Goal: Task Accomplishment & Management: Manage account settings

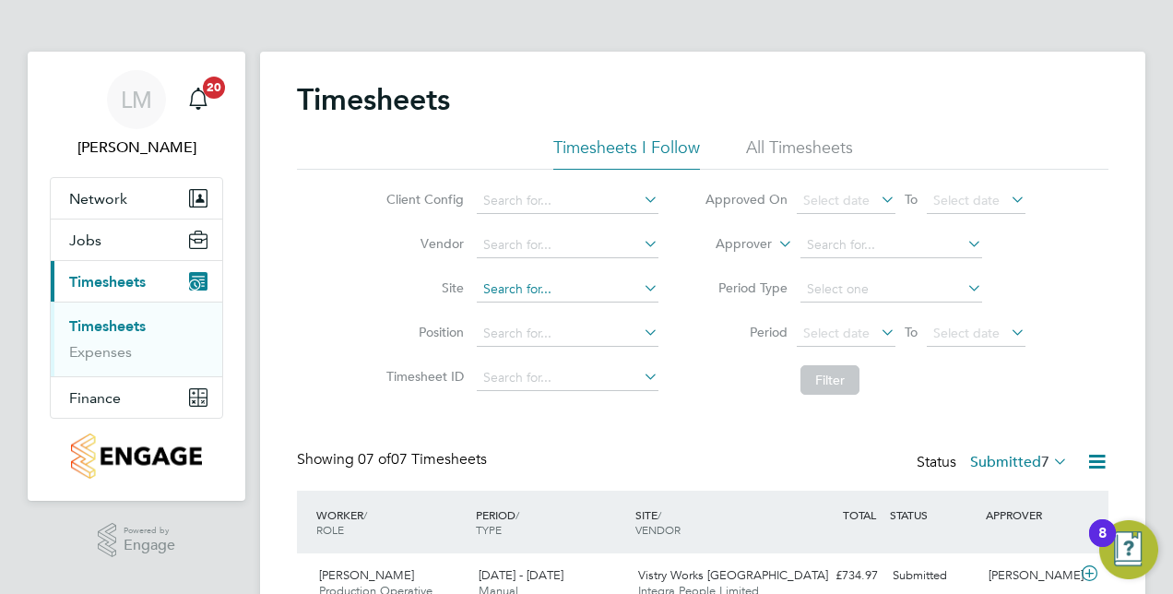
click at [540, 295] on input at bounding box center [568, 290] width 182 height 26
click at [516, 479] on li "Vistry Works Warr ington" at bounding box center [666, 482] width 380 height 25
type input "Vistry Works [GEOGRAPHIC_DATA]"
click at [835, 385] on button "Filter" at bounding box center [830, 380] width 59 height 30
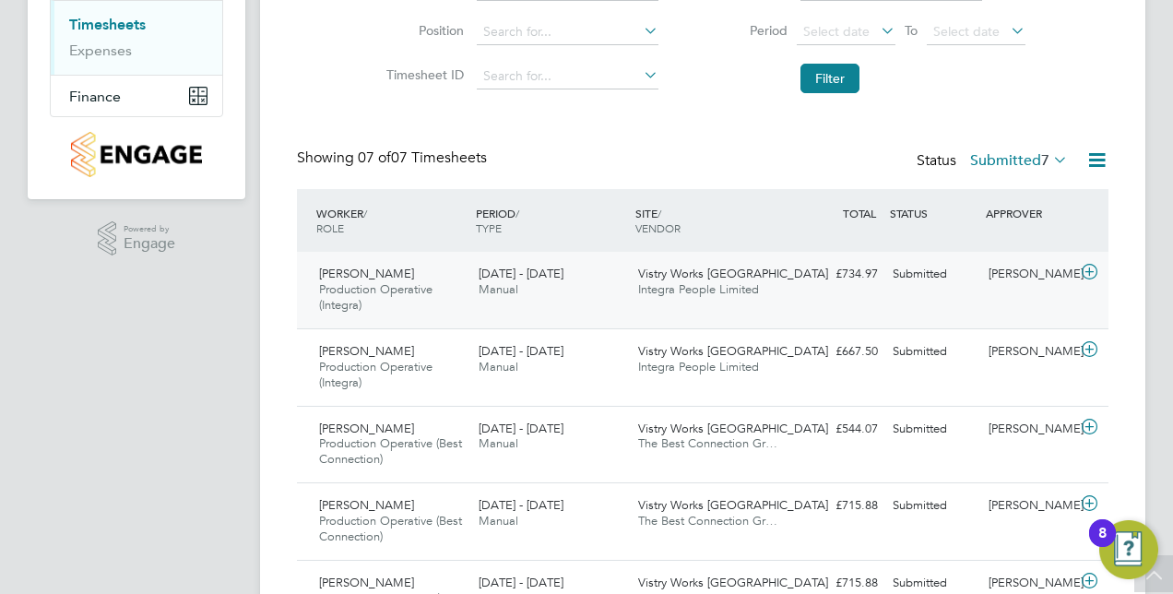
click at [1094, 269] on icon at bounding box center [1089, 272] width 23 height 15
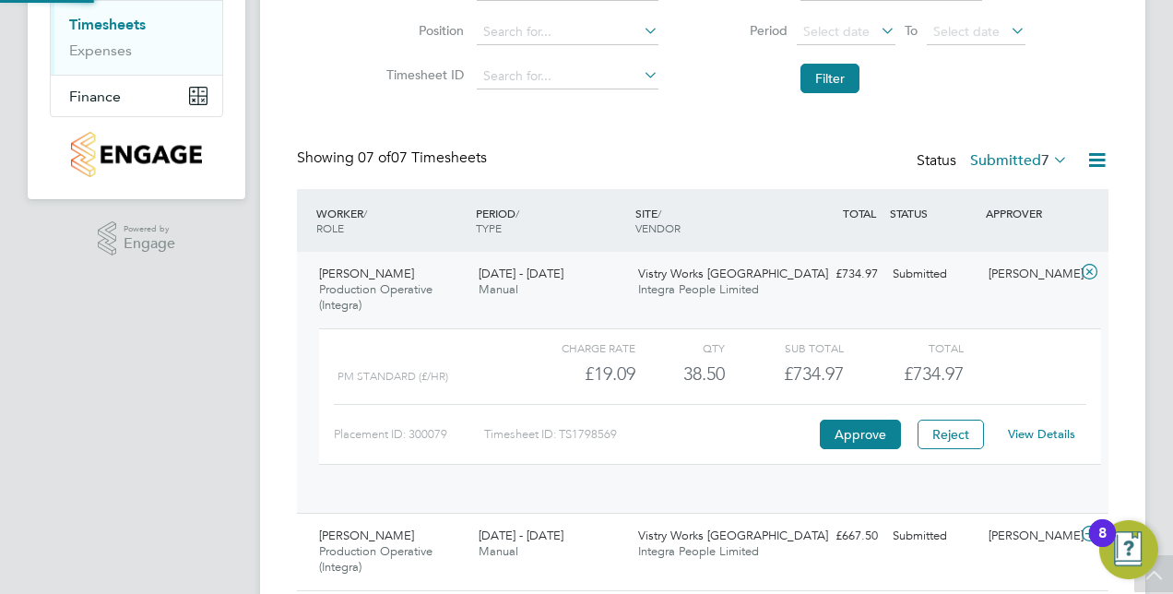
scroll to position [31, 180]
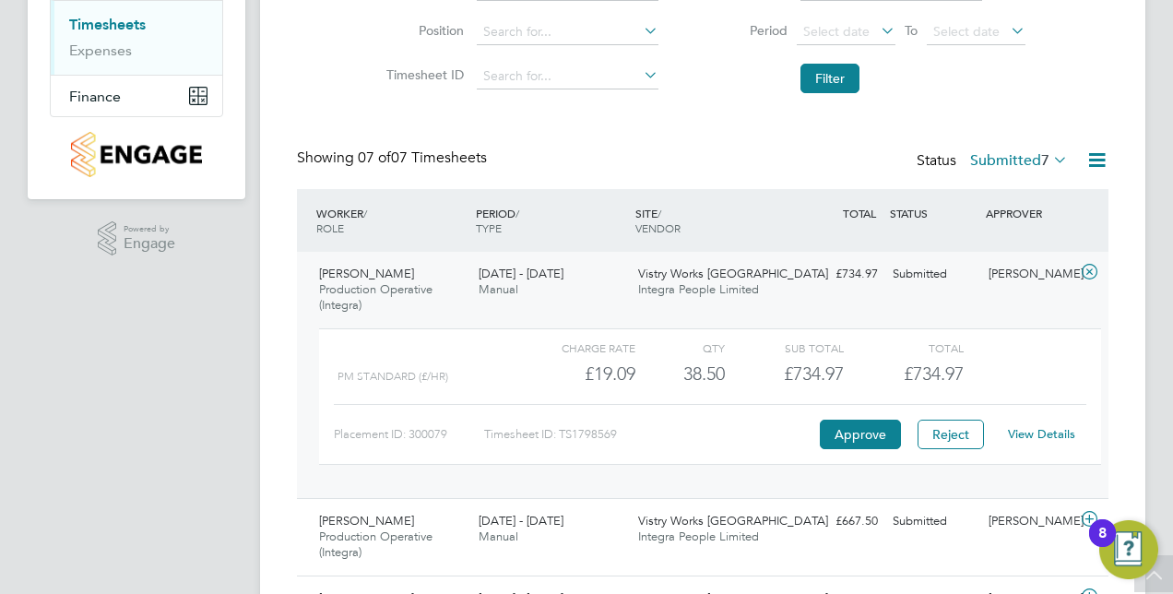
click at [1020, 431] on link "View Details" at bounding box center [1041, 434] width 67 height 16
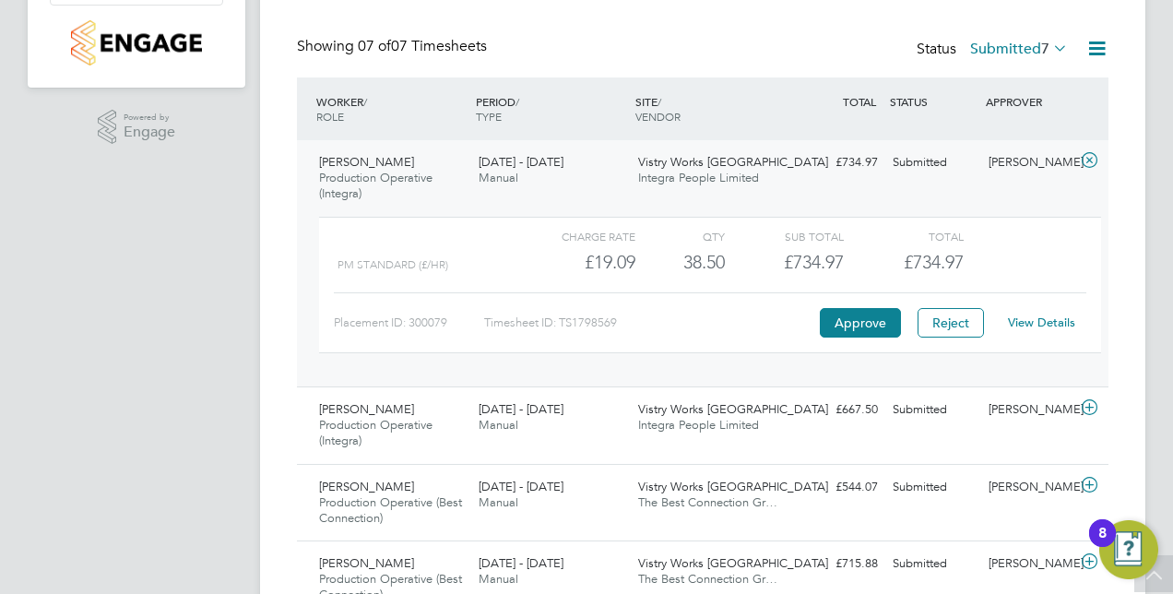
scroll to position [420, 0]
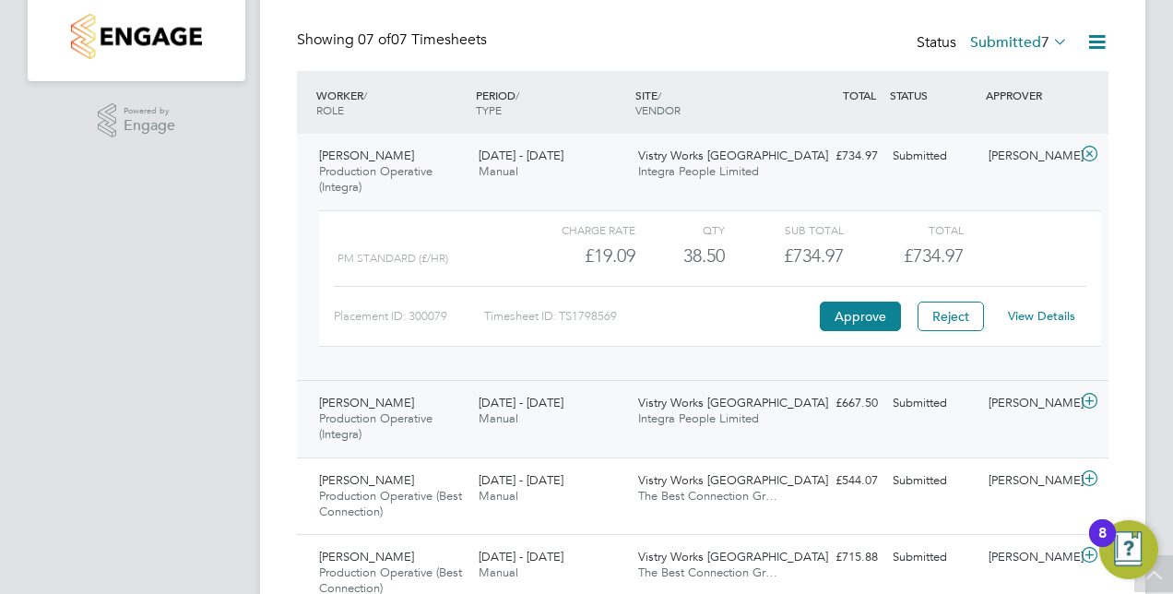
click at [461, 431] on div "Anthony Judson Production Operative (Integra) 4 - 10 Aug 2025" at bounding box center [392, 419] width 160 height 62
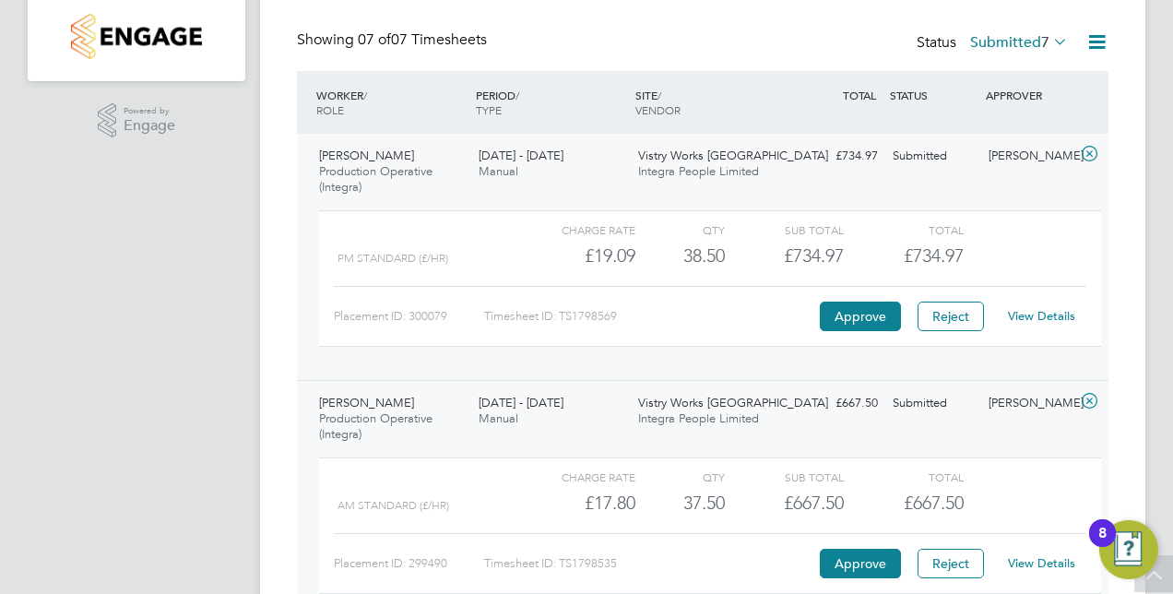
scroll to position [495, 0]
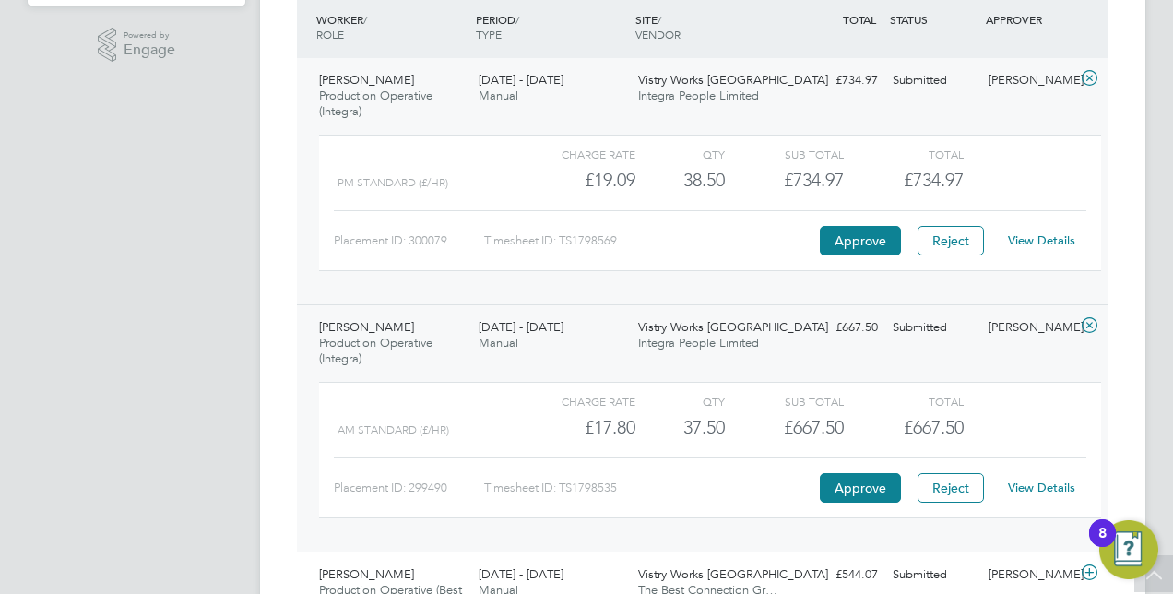
click at [1040, 480] on link "View Details" at bounding box center [1041, 488] width 67 height 16
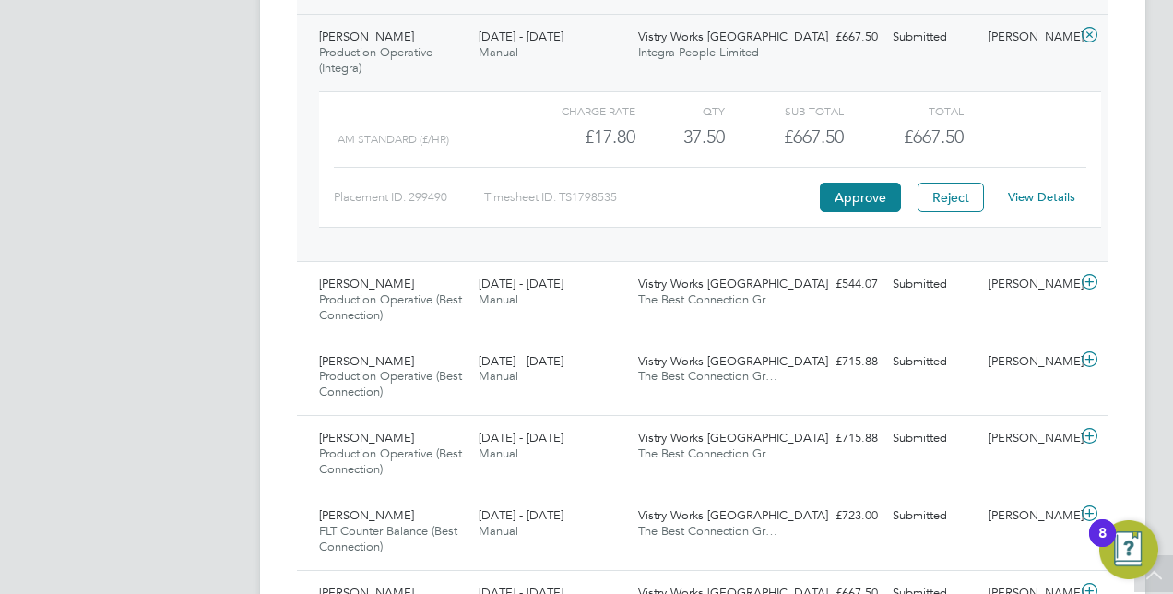
scroll to position [787, 0]
click at [1095, 280] on icon at bounding box center [1089, 281] width 23 height 15
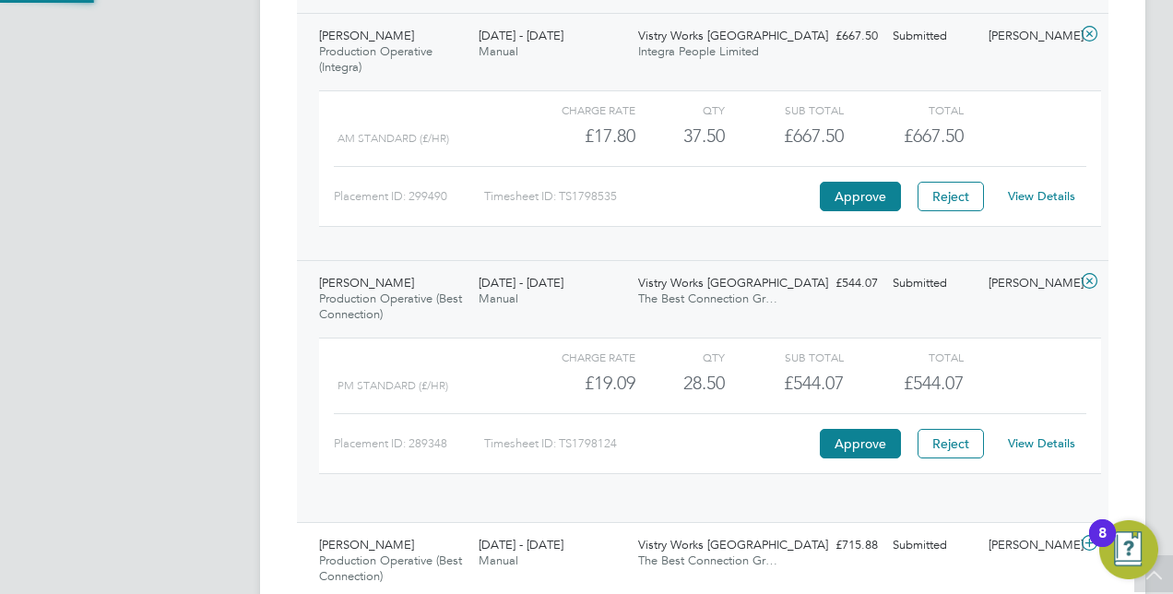
scroll to position [31, 180]
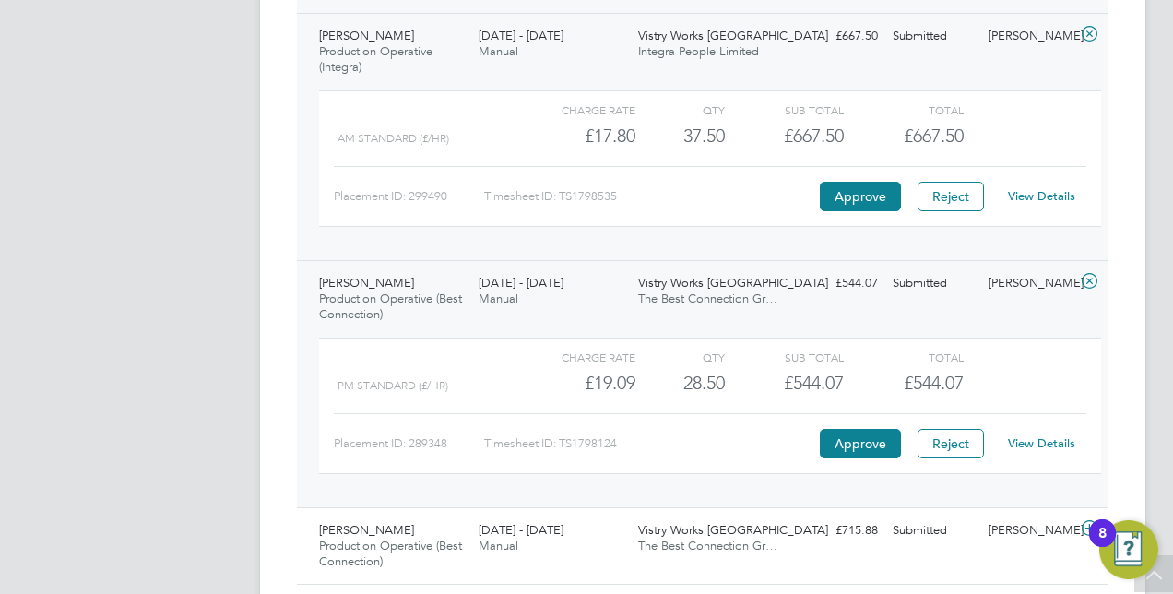
click at [1037, 443] on link "View Details" at bounding box center [1041, 443] width 67 height 16
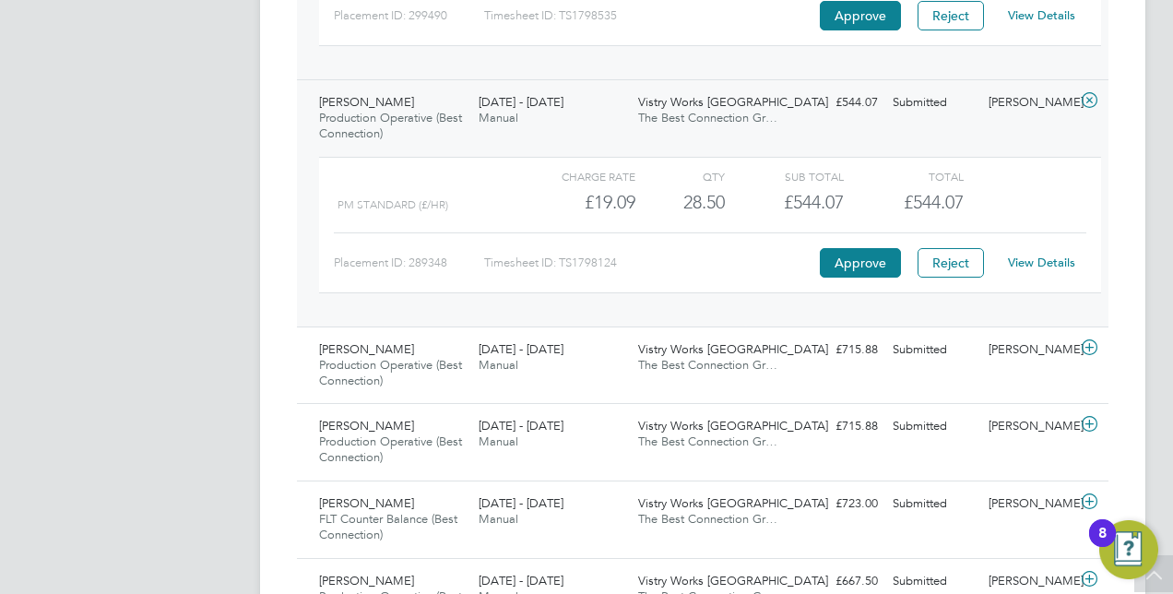
scroll to position [971, 0]
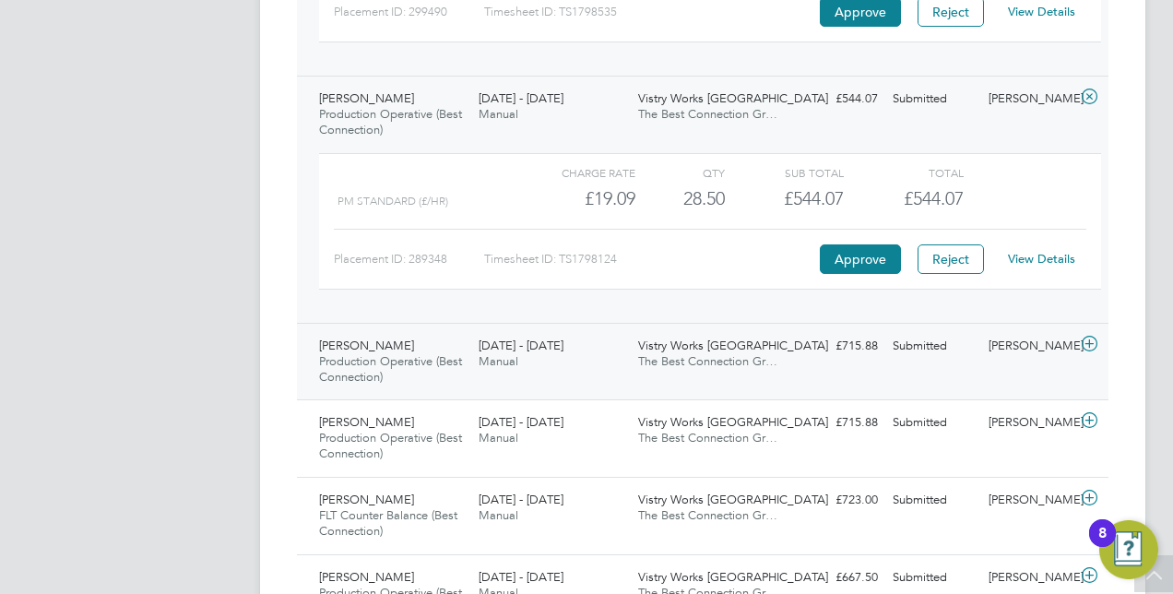
click at [1090, 347] on icon at bounding box center [1089, 344] width 23 height 15
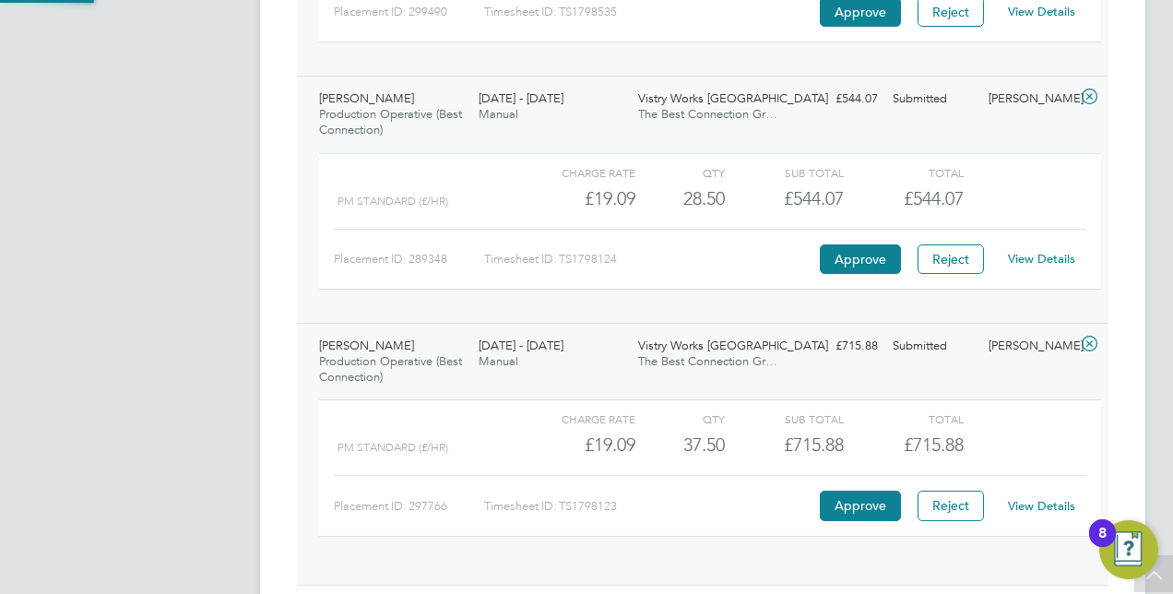
scroll to position [31, 180]
click at [1036, 504] on link "View Details" at bounding box center [1041, 506] width 67 height 16
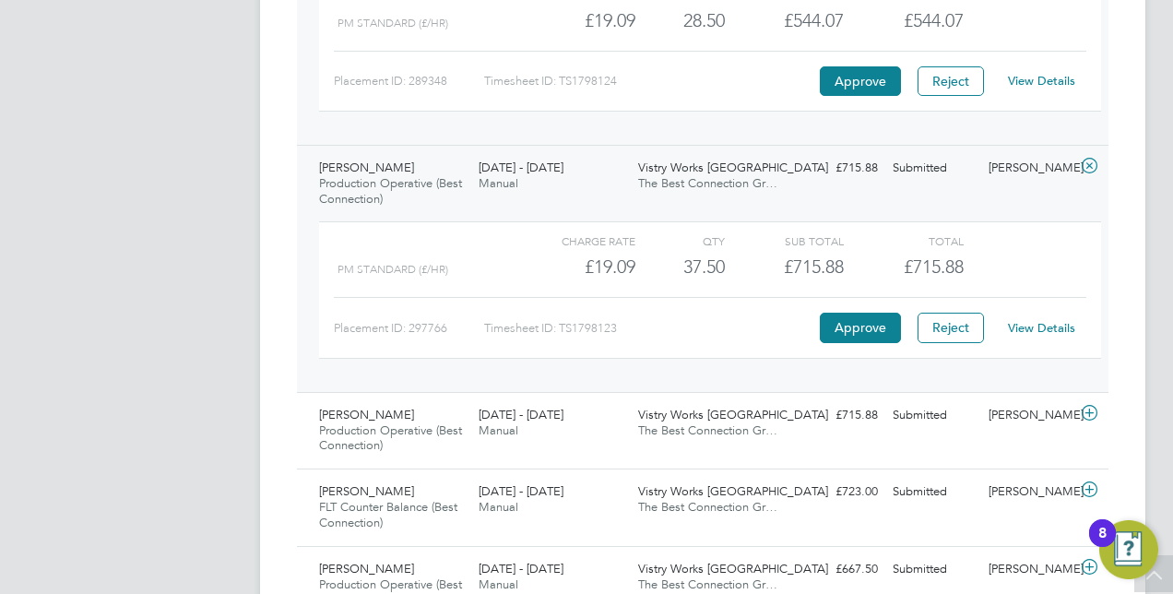
scroll to position [1159, 0]
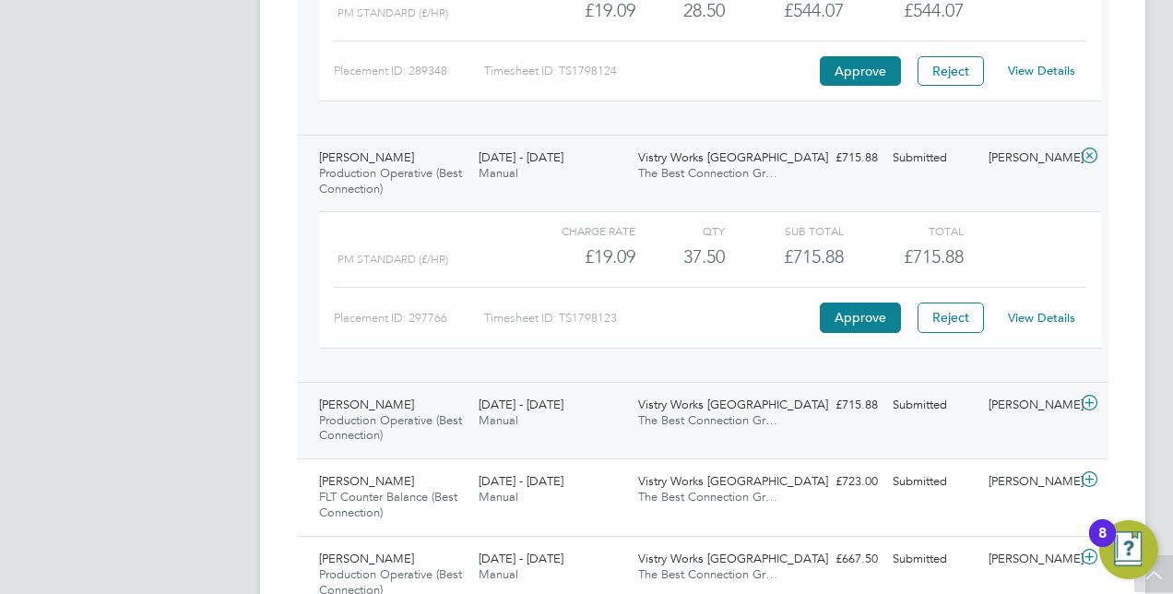
click at [1095, 396] on icon at bounding box center [1089, 403] width 23 height 15
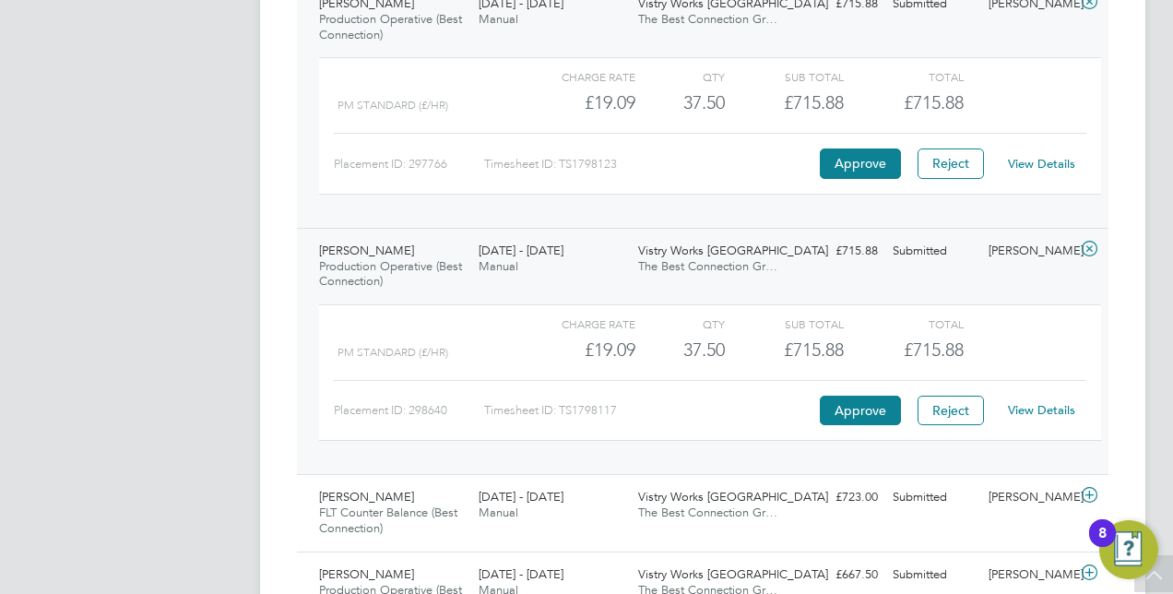
scroll to position [1314, 0]
click at [1028, 406] on link "View Details" at bounding box center [1041, 409] width 67 height 16
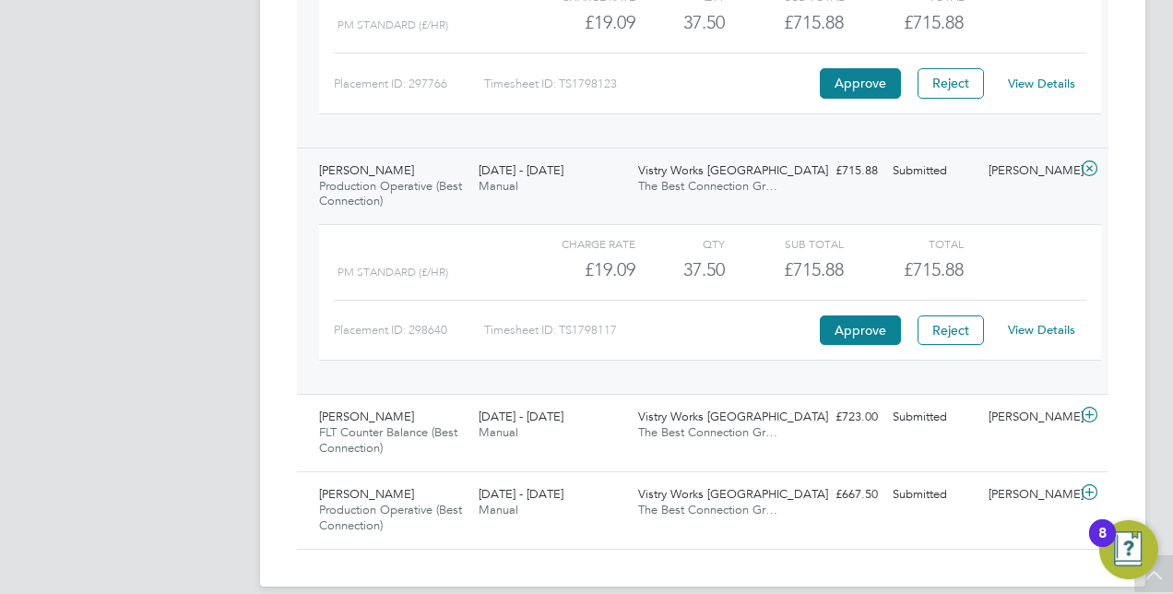
scroll to position [1410, 0]
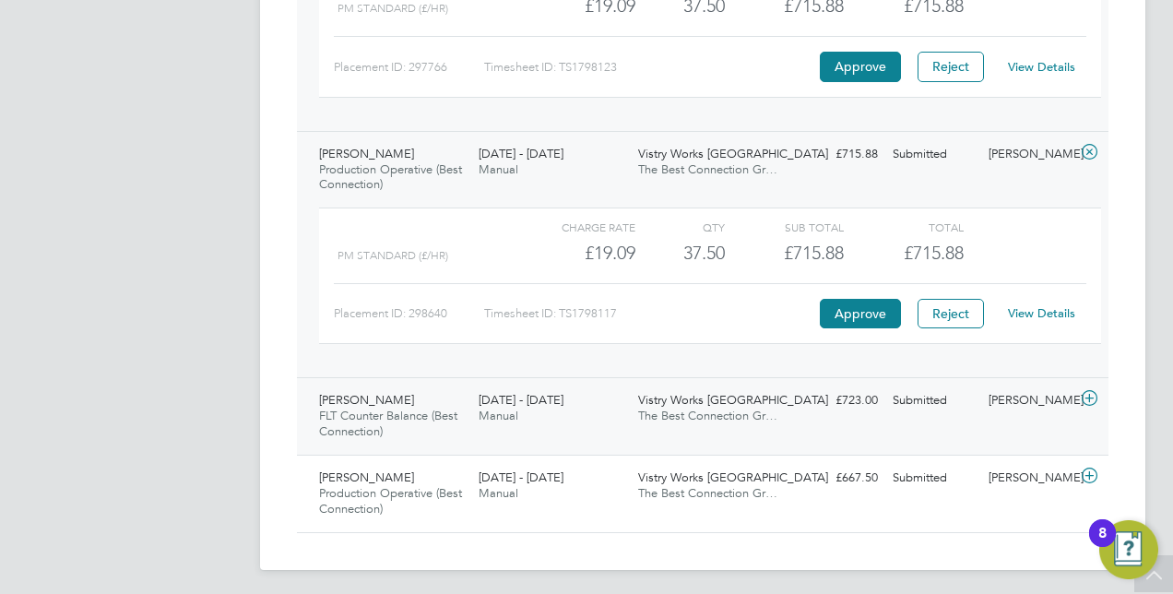
click at [1093, 393] on icon at bounding box center [1089, 398] width 23 height 15
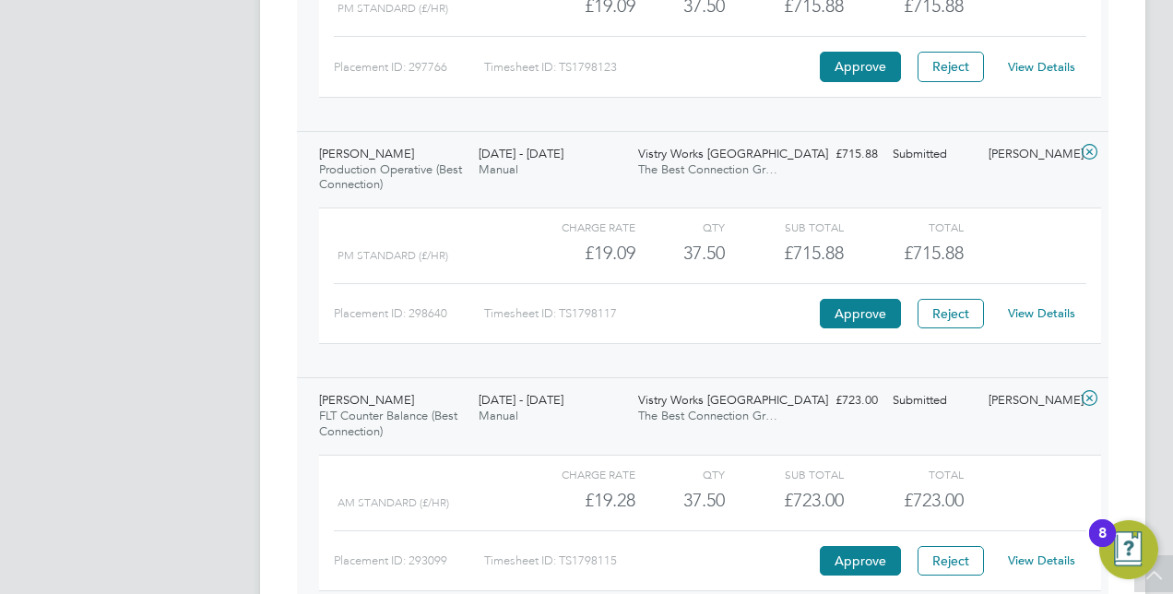
scroll to position [1580, 0]
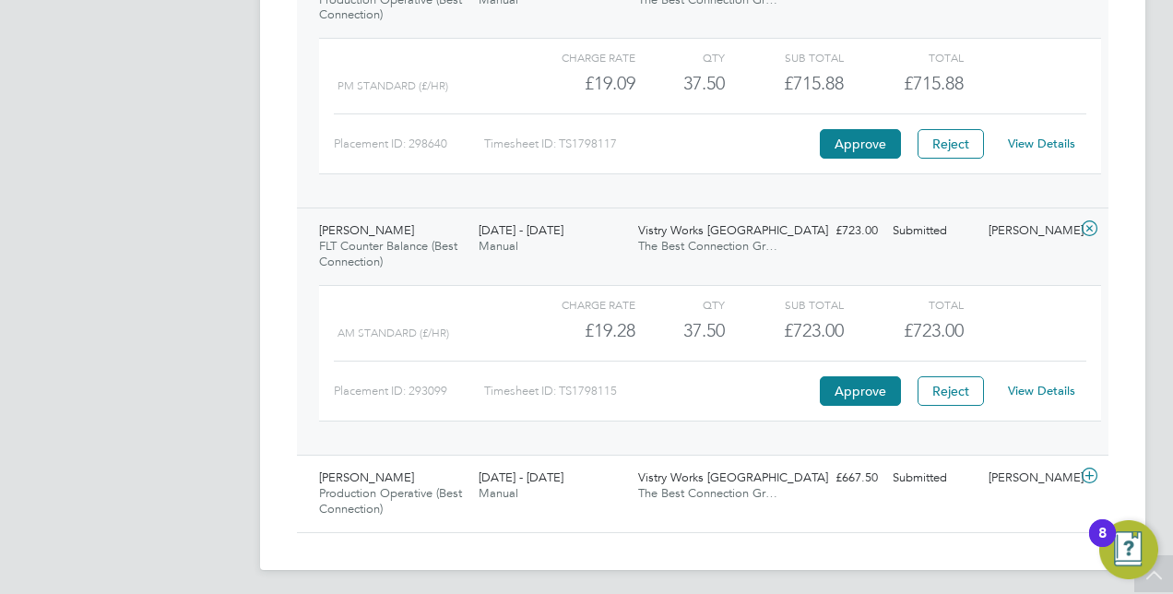
click at [1053, 388] on link "View Details" at bounding box center [1041, 391] width 67 height 16
click at [1093, 469] on icon at bounding box center [1089, 476] width 23 height 15
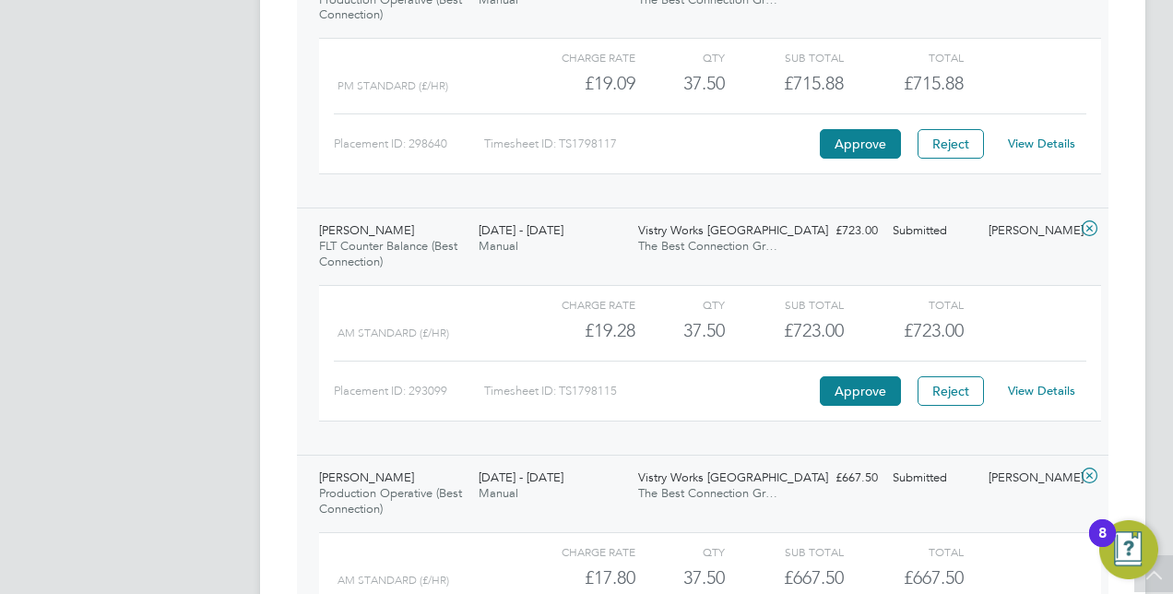
scroll to position [1749, 0]
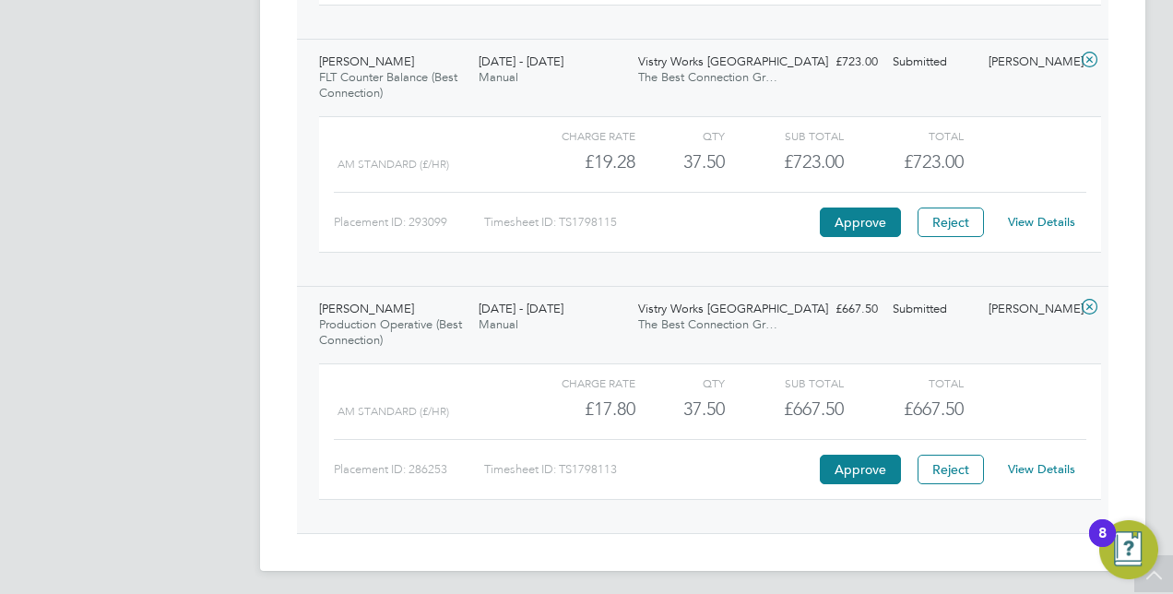
click at [1051, 461] on link "View Details" at bounding box center [1041, 469] width 67 height 16
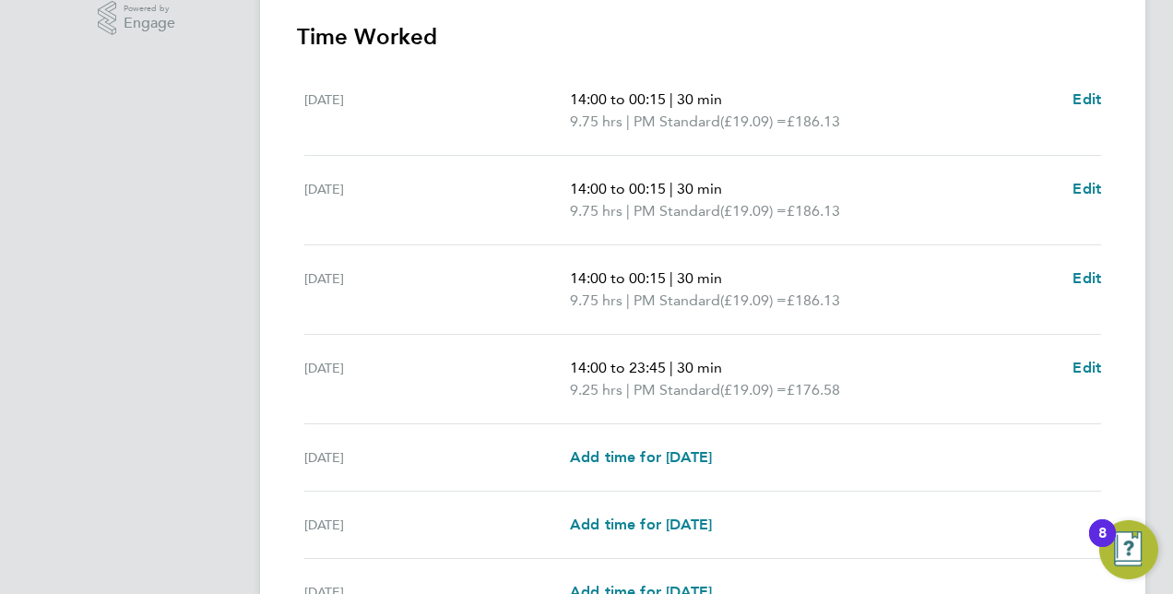
scroll to position [523, 0]
click at [1081, 98] on span "Edit" at bounding box center [1087, 98] width 29 height 18
select select "30"
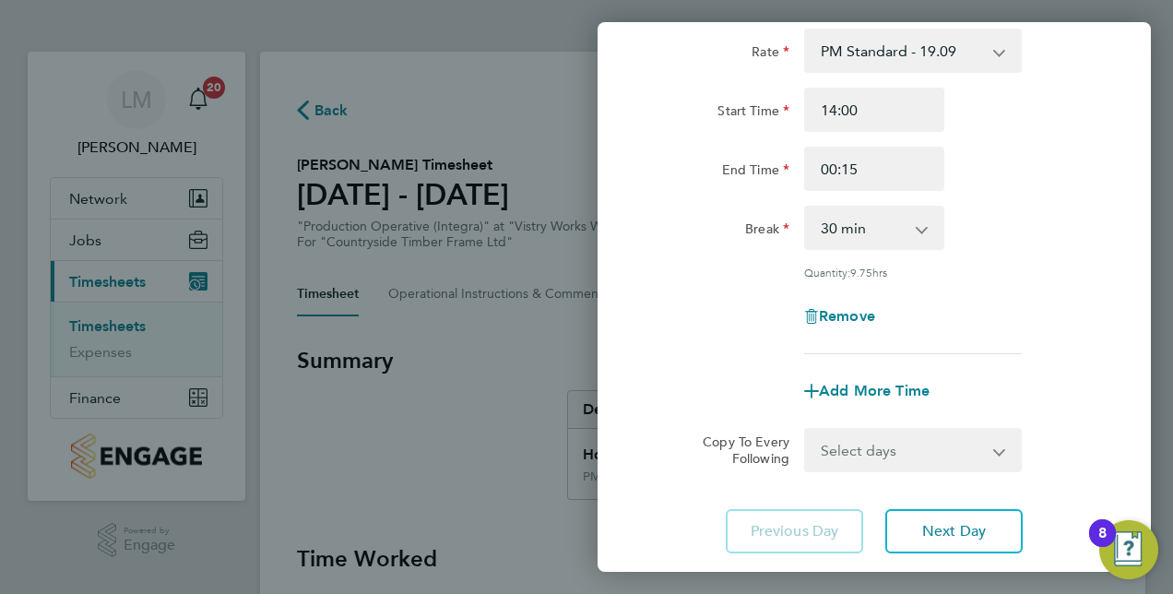
scroll to position [136, 0]
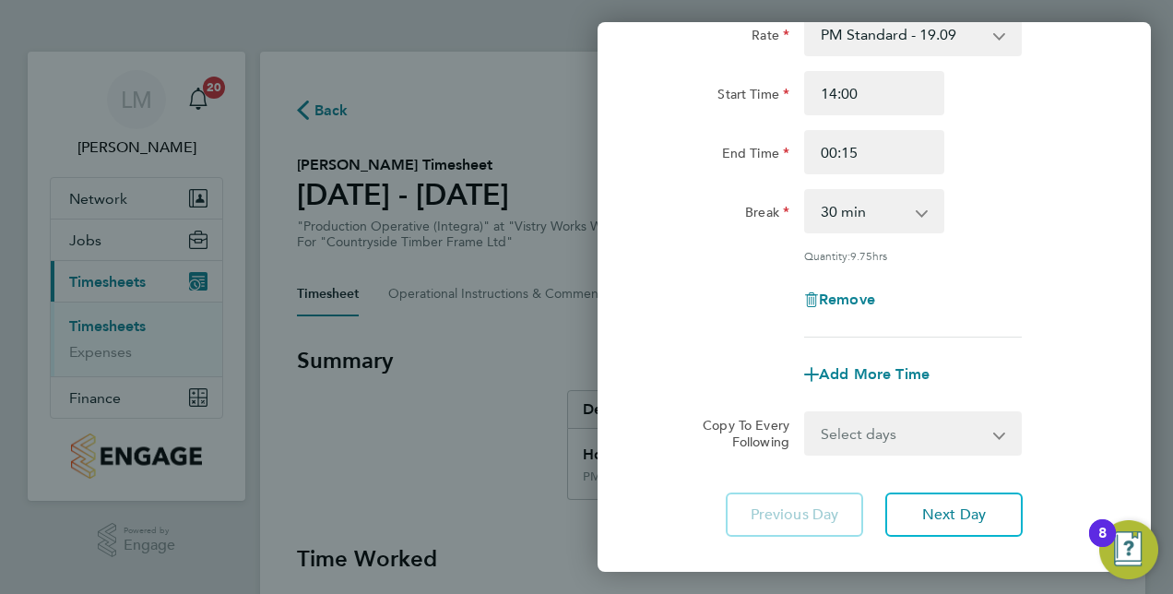
click at [538, 373] on div "Back Mon 04 Aug Enter time worked for this day. Rate PM Standard - 19.09 AM OT2…" at bounding box center [586, 297] width 1173 height 594
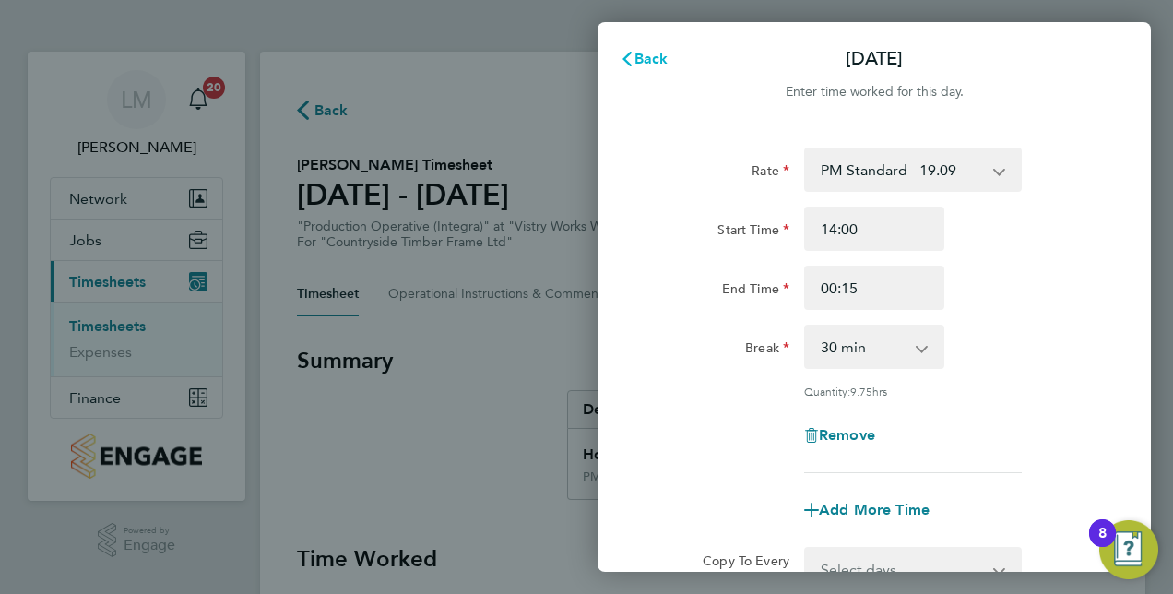
click at [615, 64] on button "Back" at bounding box center [644, 59] width 86 height 37
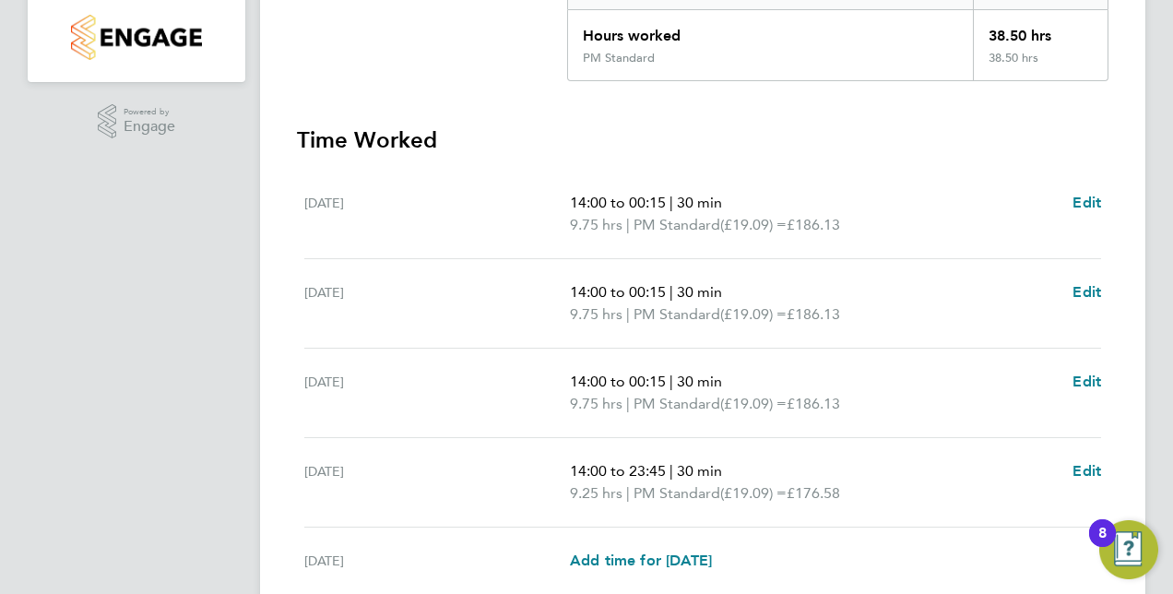
scroll to position [420, 0]
drag, startPoint x: 573, startPoint y: 225, endPoint x: 596, endPoint y: 231, distance: 23.7
click at [596, 231] on p "9.75 hrs | PM Standard (£19.09) = £186.13" at bounding box center [814, 224] width 488 height 22
drag, startPoint x: 596, startPoint y: 231, endPoint x: 564, endPoint y: 325, distance: 99.2
click at [564, 325] on div "Tue 05 Aug 14:00 to 00:15 | 30 min 9.75 hrs | PM Standard (£19.09) = £186.13 Ed…" at bounding box center [702, 302] width 797 height 89
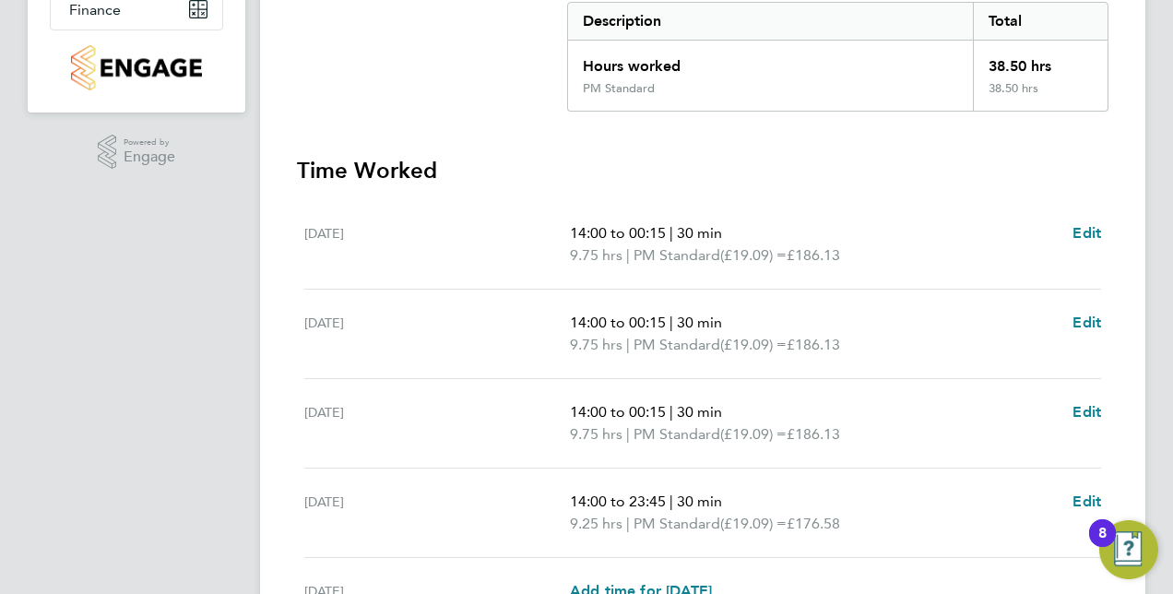
scroll to position [713, 0]
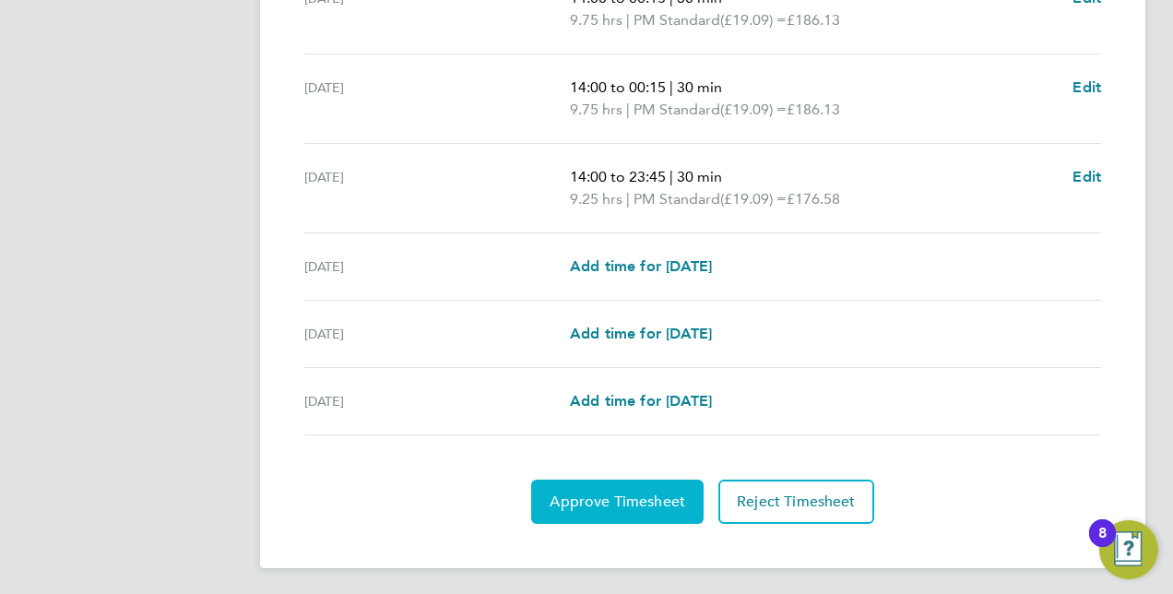
click at [587, 487] on button "Approve Timesheet" at bounding box center [617, 502] width 172 height 44
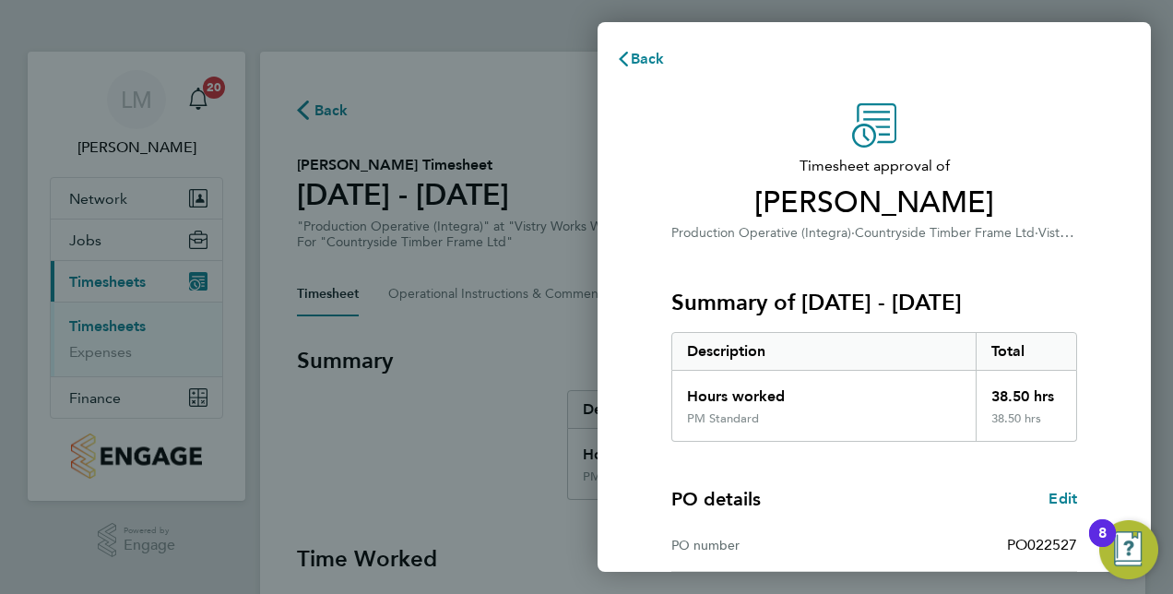
scroll to position [288, 0]
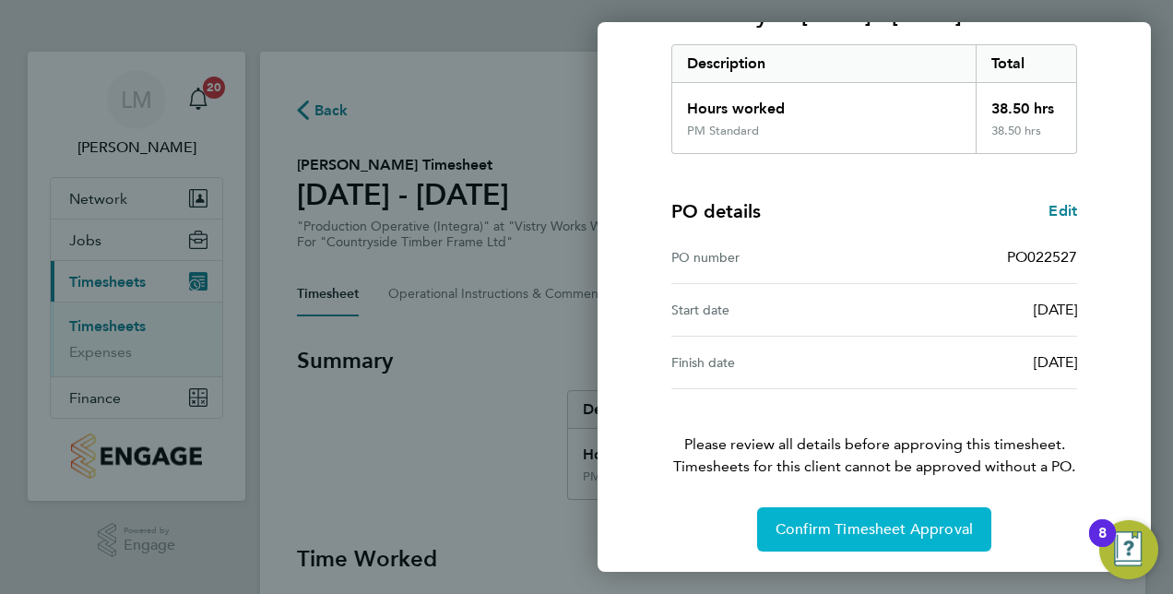
click at [891, 517] on button "Confirm Timesheet Approval" at bounding box center [874, 529] width 234 height 44
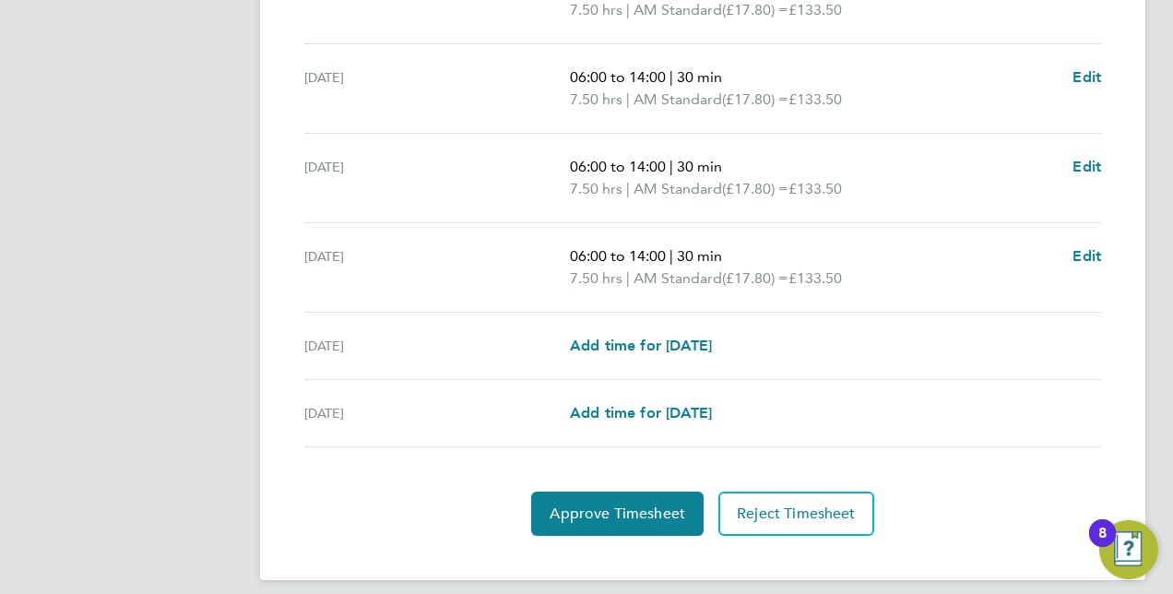
scroll to position [725, 0]
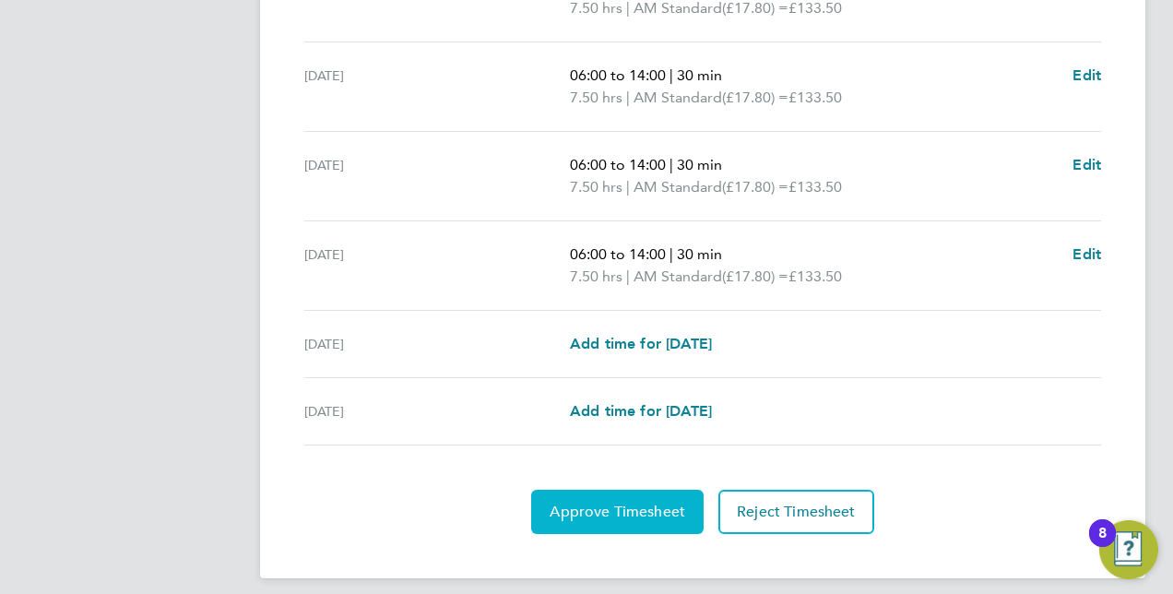
click at [594, 503] on span "Approve Timesheet" at bounding box center [618, 512] width 136 height 18
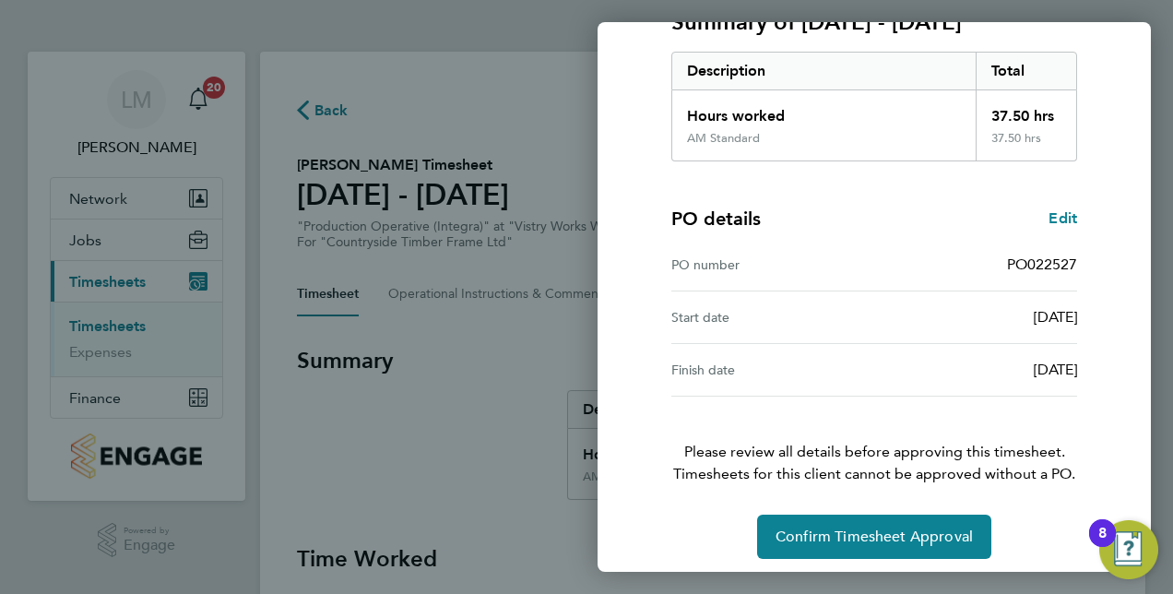
scroll to position [288, 0]
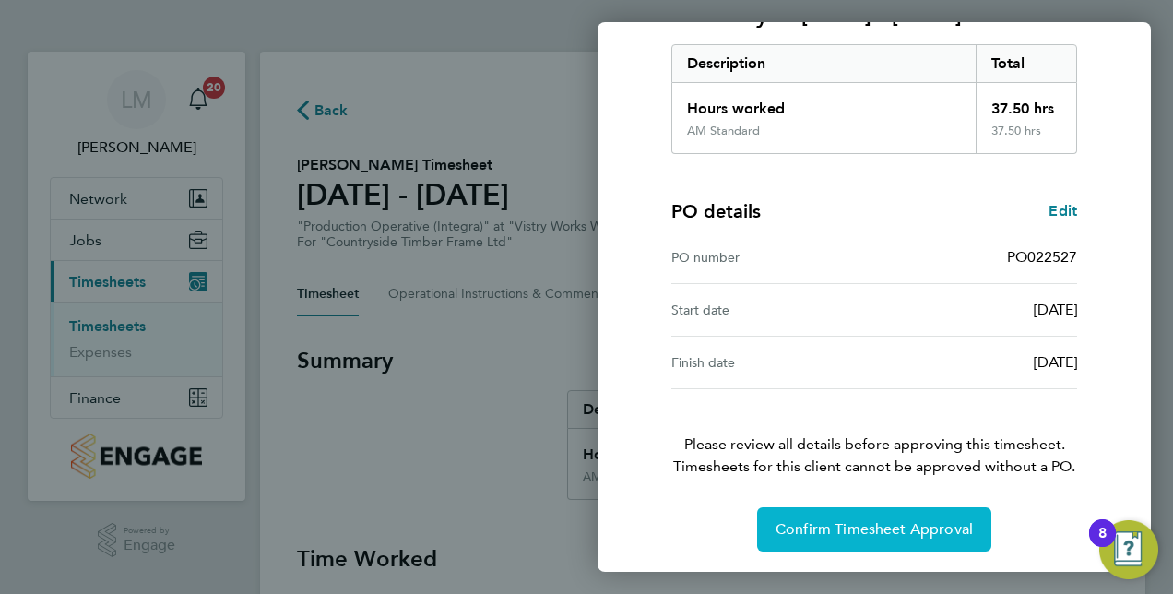
click at [853, 511] on button "Confirm Timesheet Approval" at bounding box center [874, 529] width 234 height 44
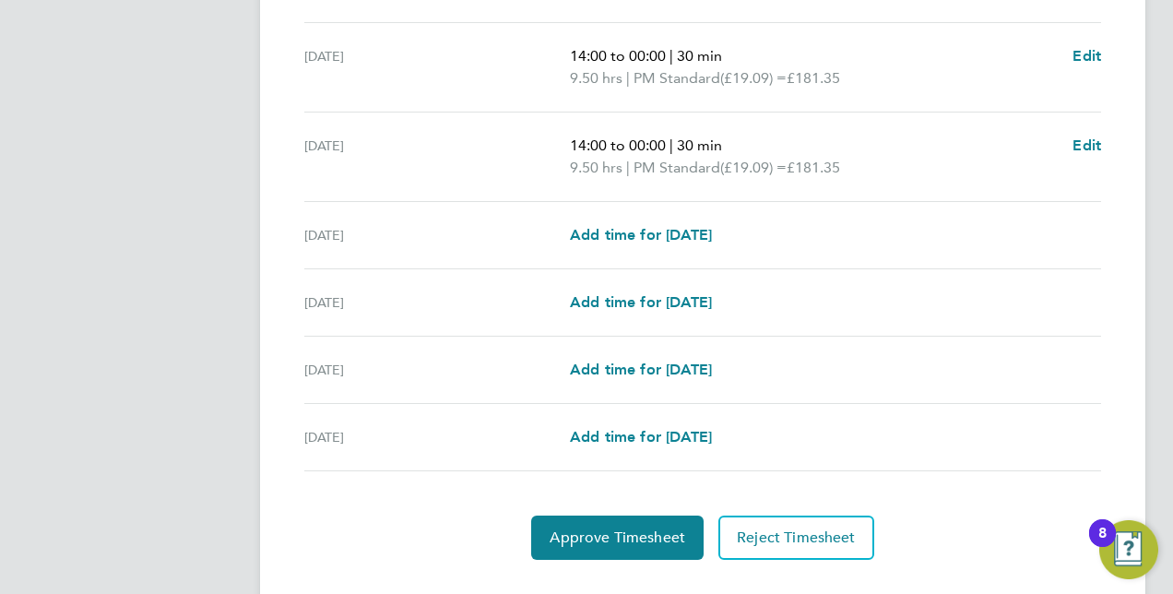
scroll to position [666, 0]
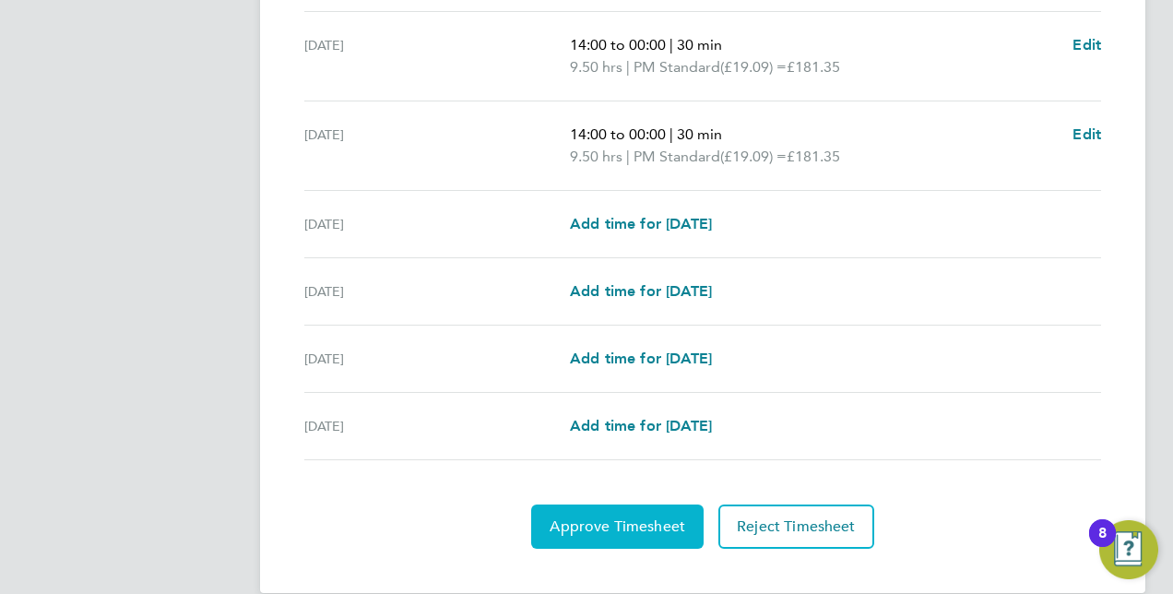
click at [590, 518] on span "Approve Timesheet" at bounding box center [618, 526] width 136 height 18
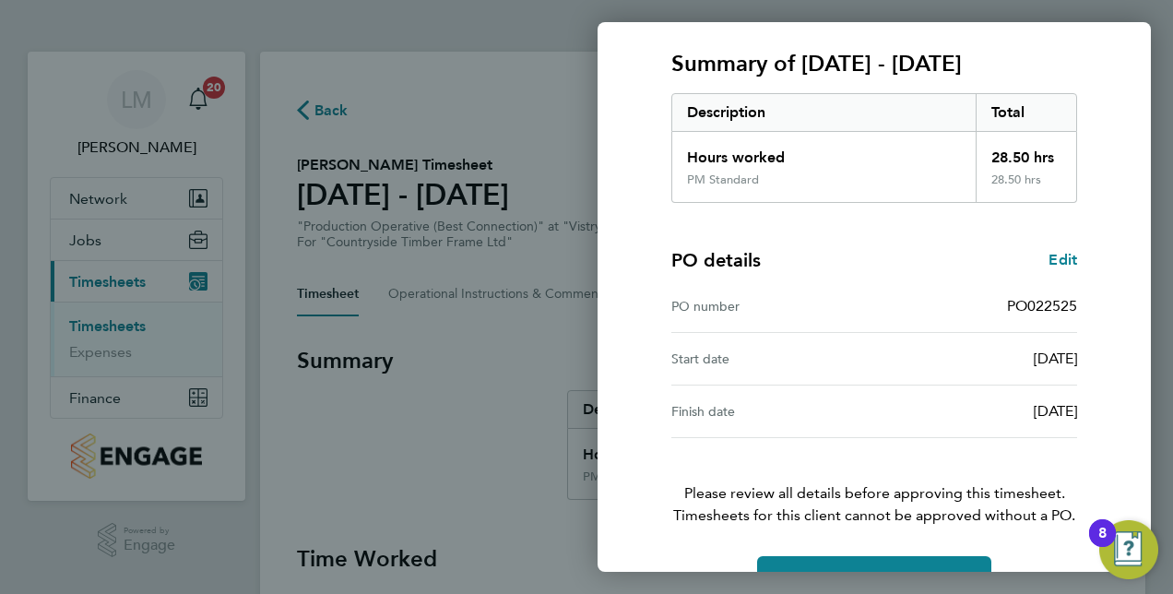
scroll to position [288, 0]
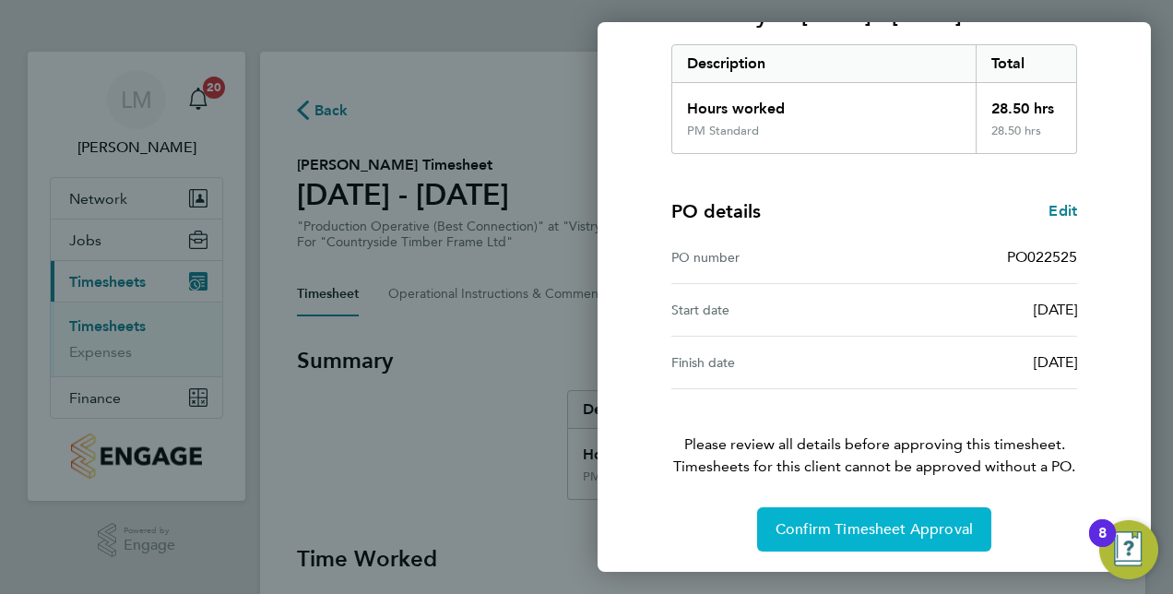
click at [862, 533] on span "Confirm Timesheet Approval" at bounding box center [874, 529] width 197 height 18
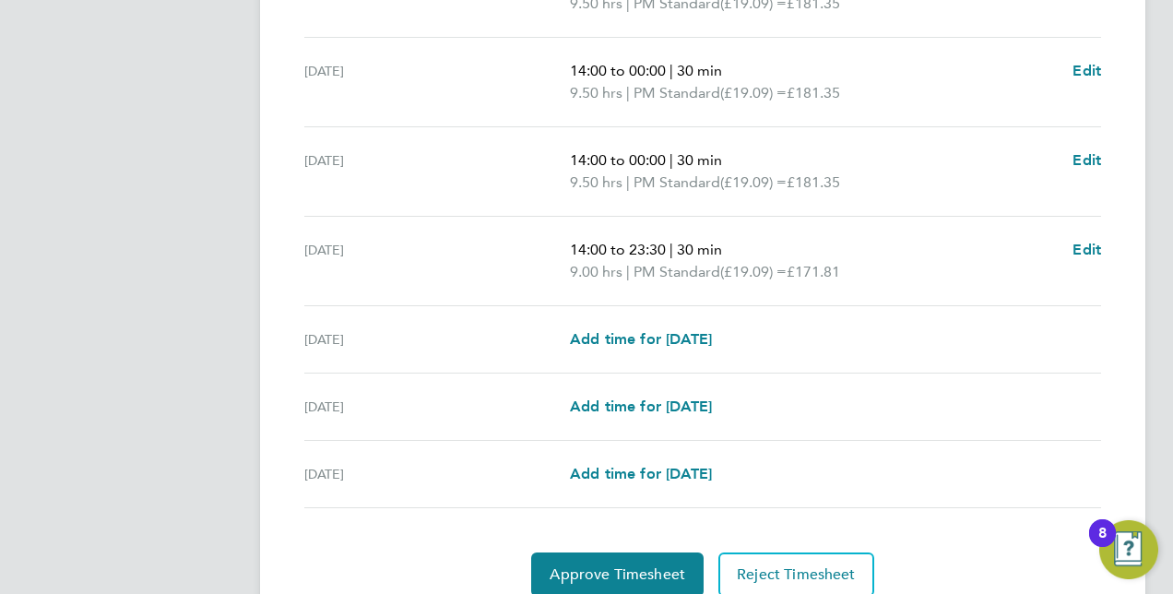
scroll to position [641, 0]
click at [588, 568] on span "Approve Timesheet" at bounding box center [618, 573] width 136 height 18
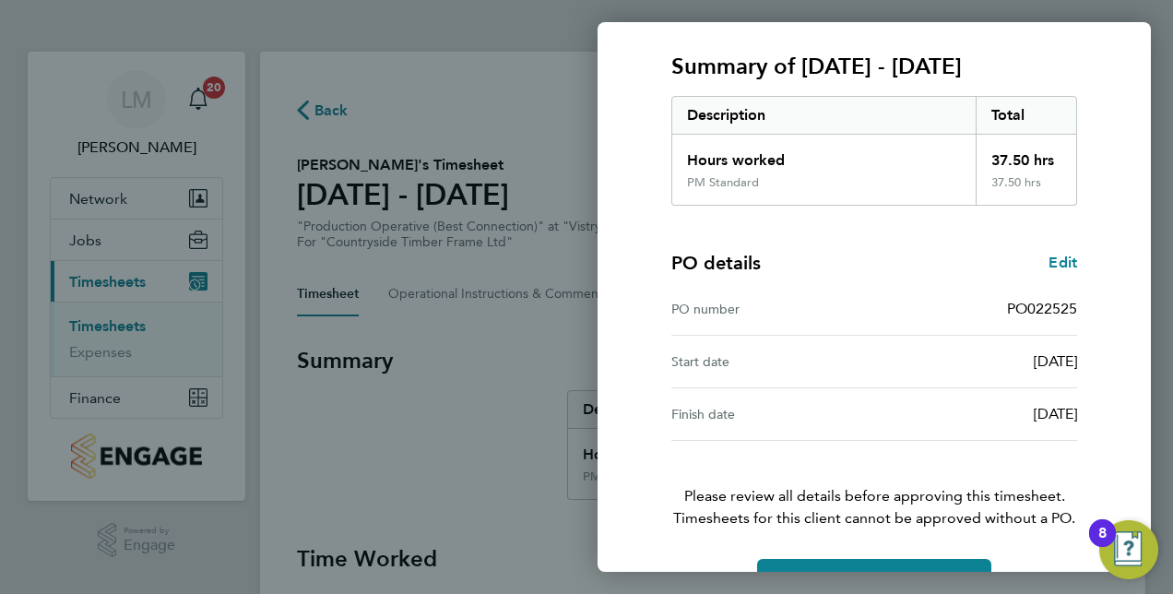
scroll to position [288, 0]
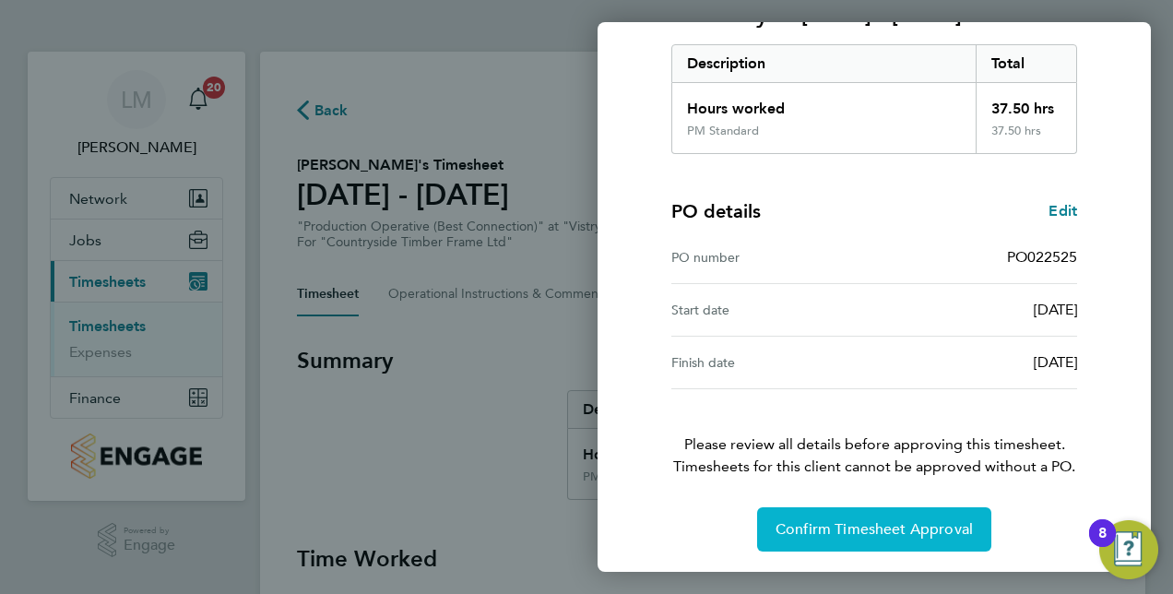
click at [852, 520] on span "Confirm Timesheet Approval" at bounding box center [874, 529] width 197 height 18
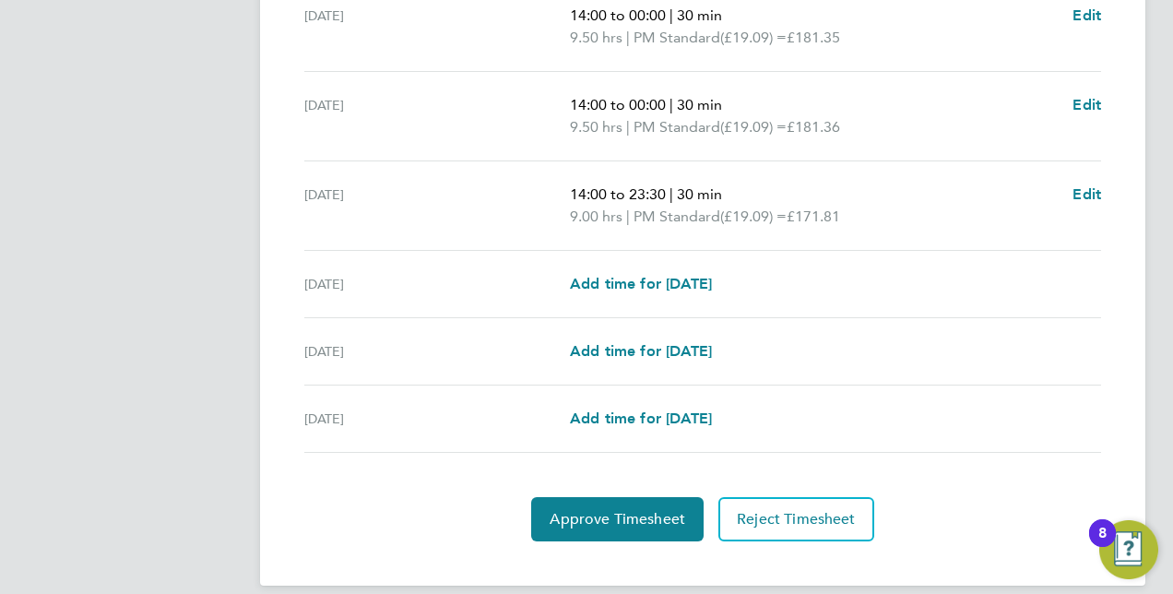
scroll to position [713, 0]
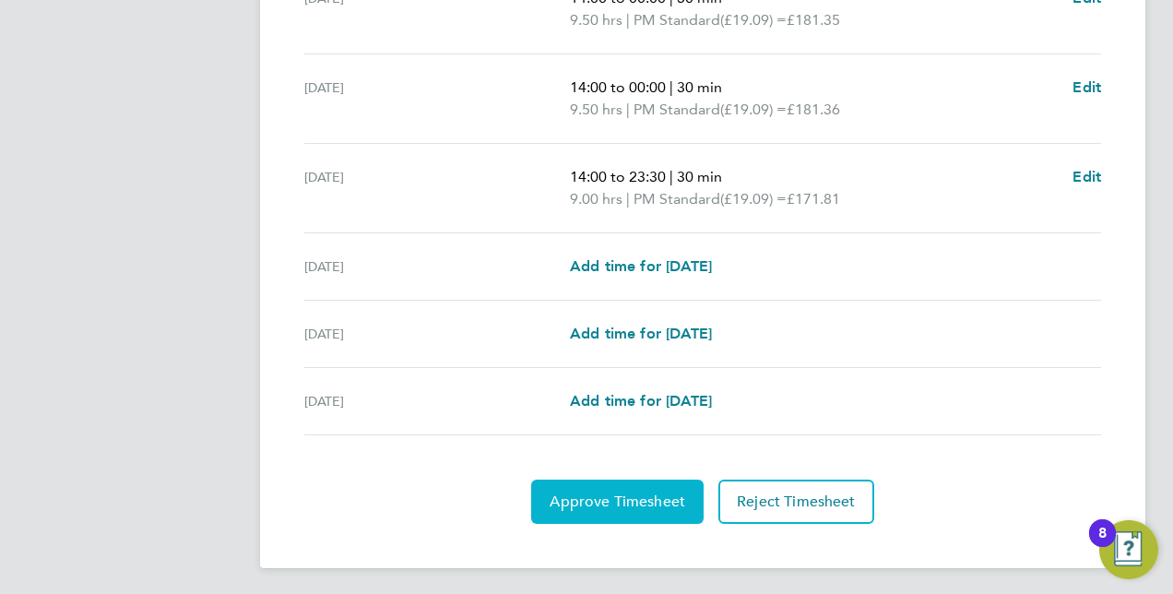
click at [586, 486] on button "Approve Timesheet" at bounding box center [617, 502] width 172 height 44
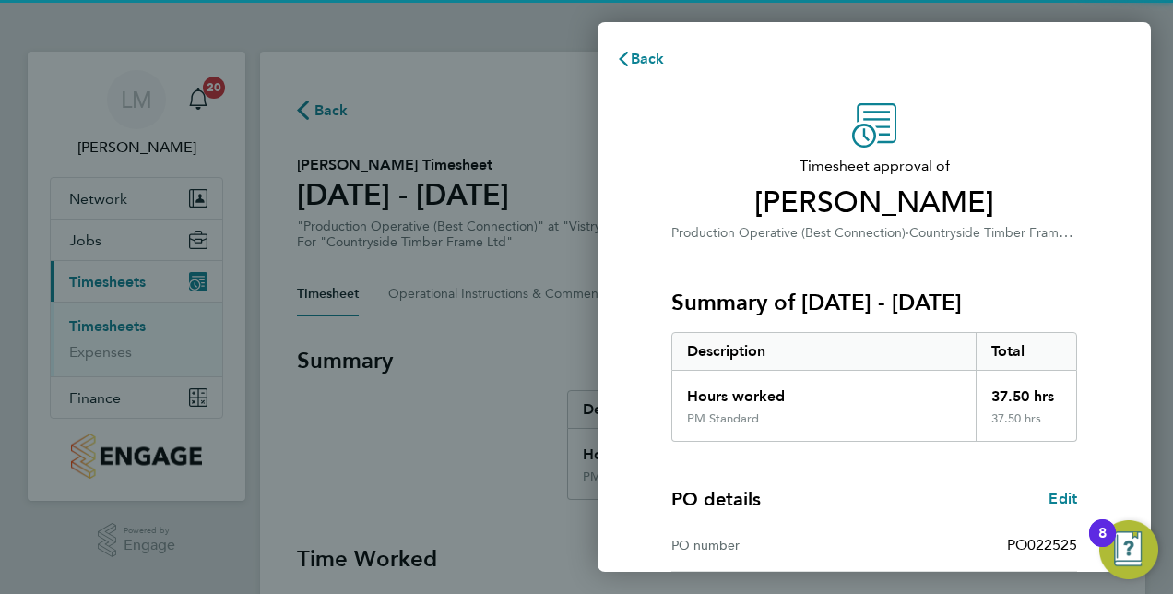
scroll to position [288, 0]
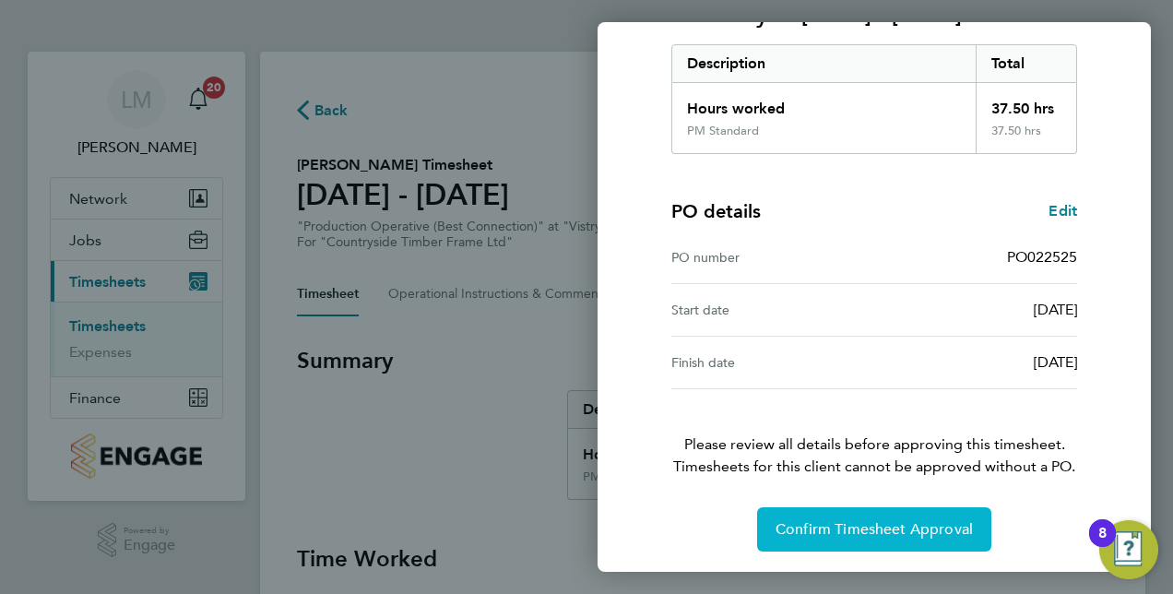
click at [872, 524] on span "Confirm Timesheet Approval" at bounding box center [874, 529] width 197 height 18
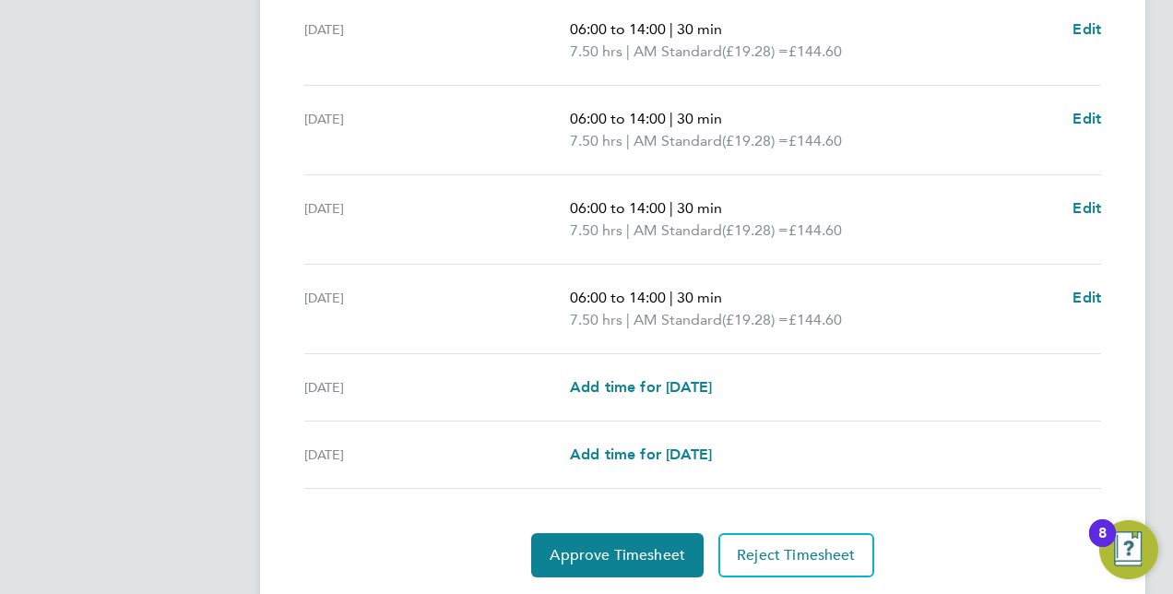
scroll to position [683, 0]
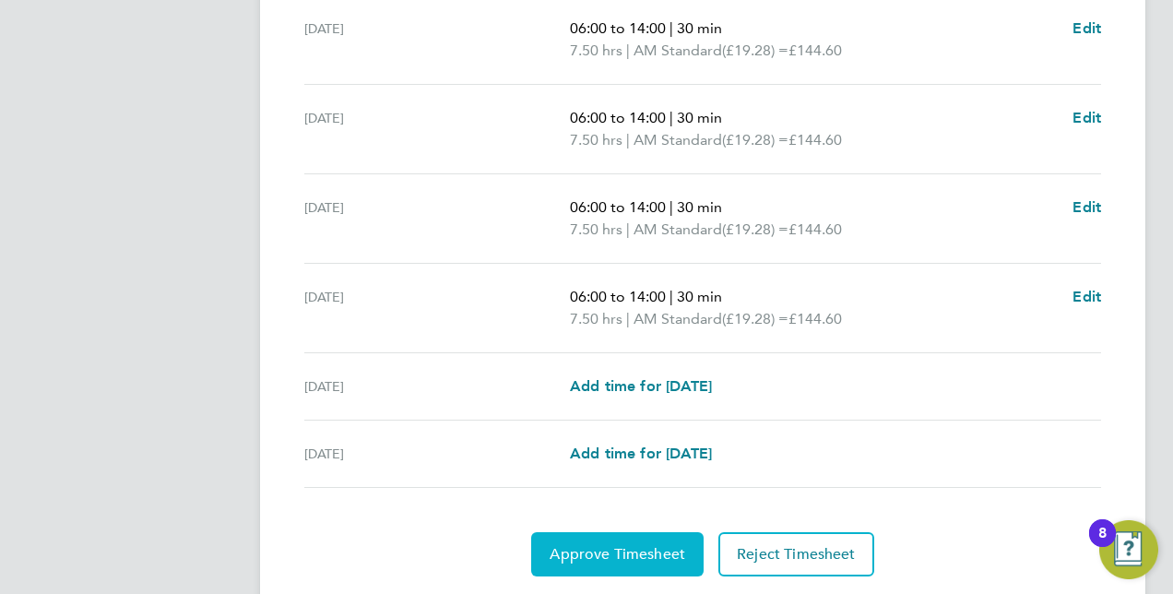
click at [594, 553] on span "Approve Timesheet" at bounding box center [618, 554] width 136 height 18
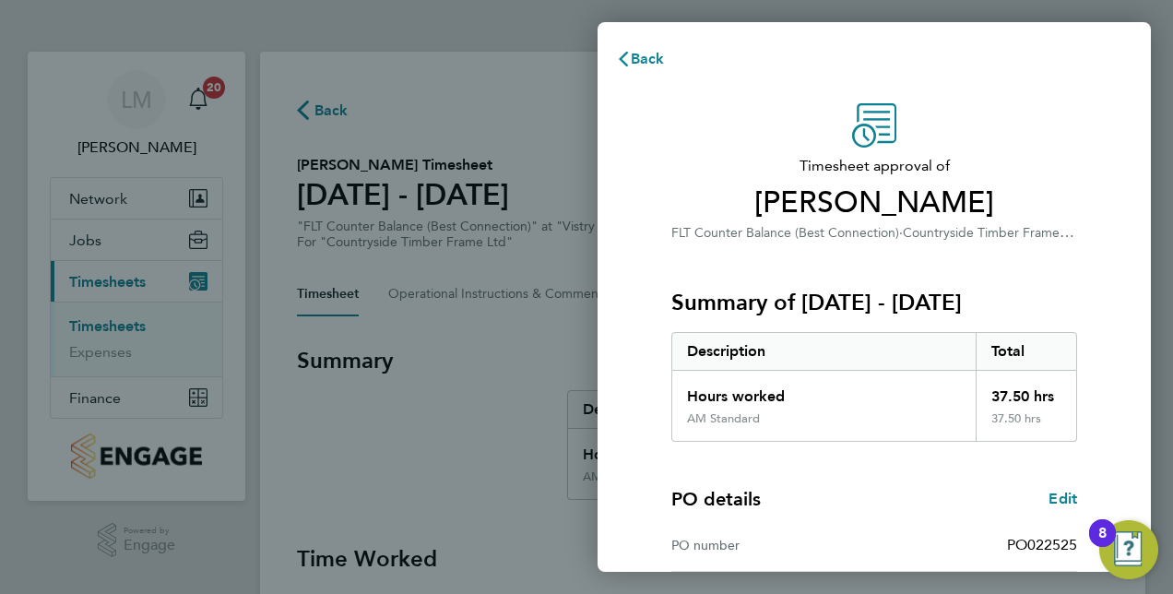
scroll to position [288, 0]
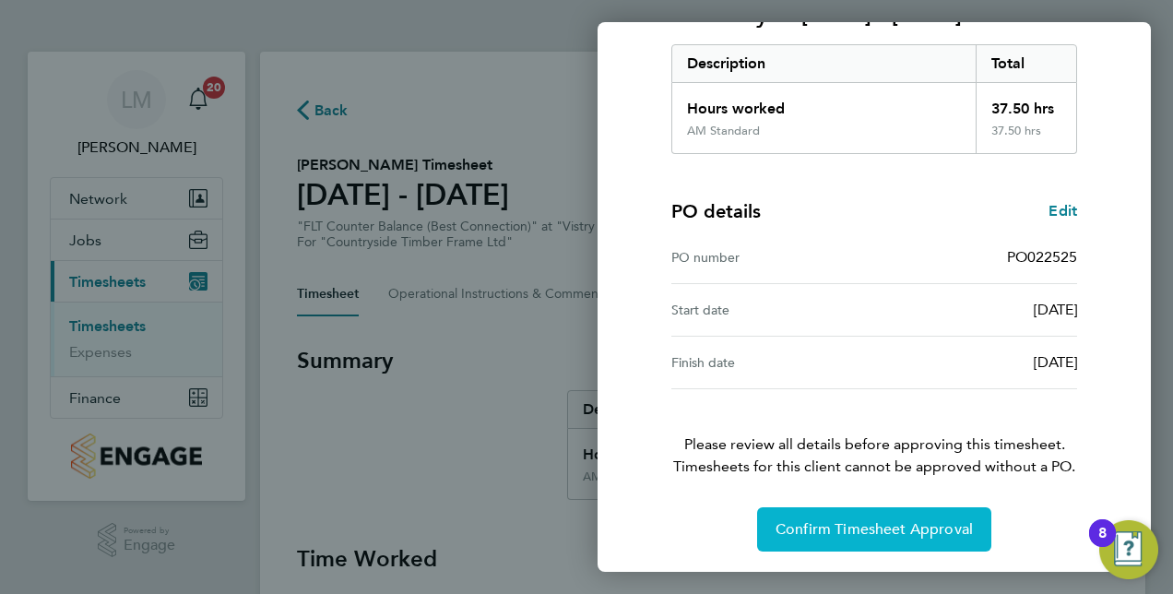
click at [886, 509] on button "Confirm Timesheet Approval" at bounding box center [874, 529] width 234 height 44
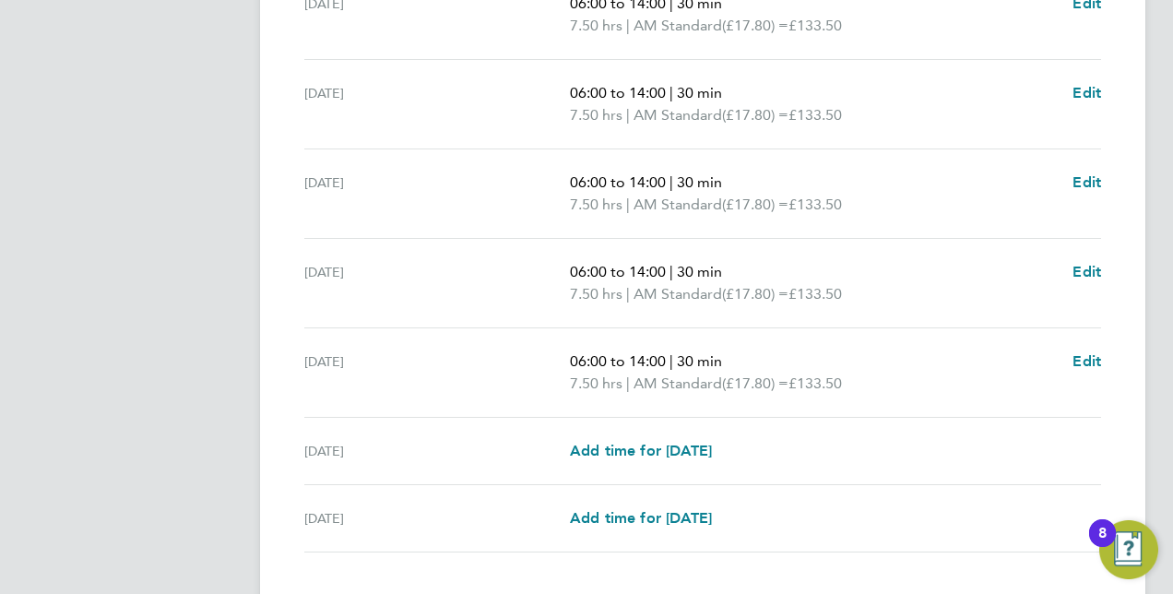
scroll to position [735, 0]
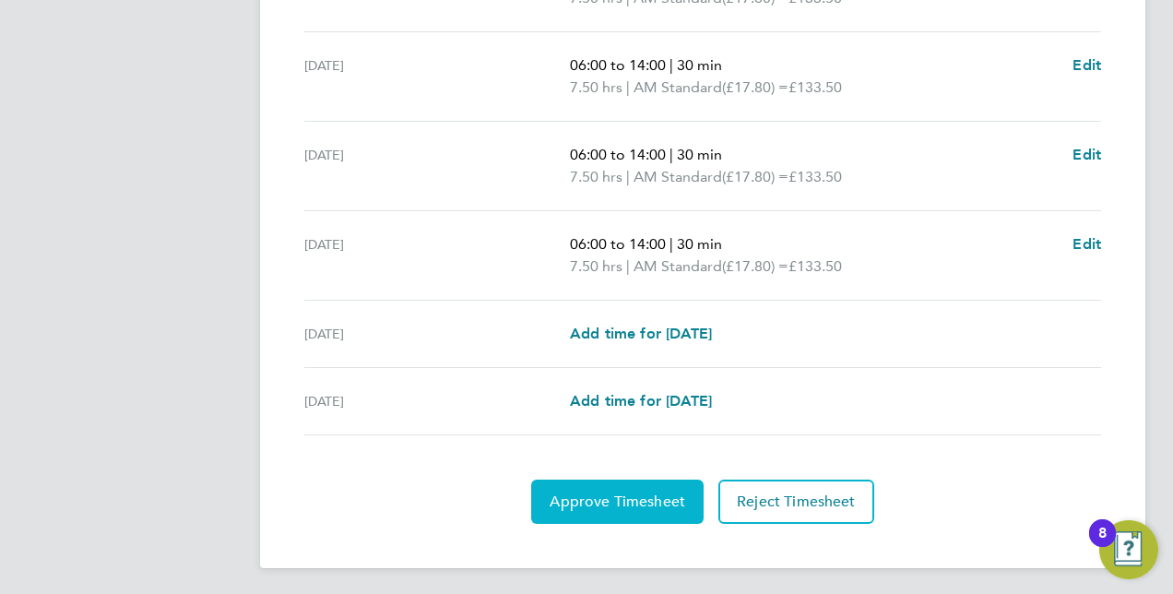
click at [572, 500] on span "Approve Timesheet" at bounding box center [618, 502] width 136 height 18
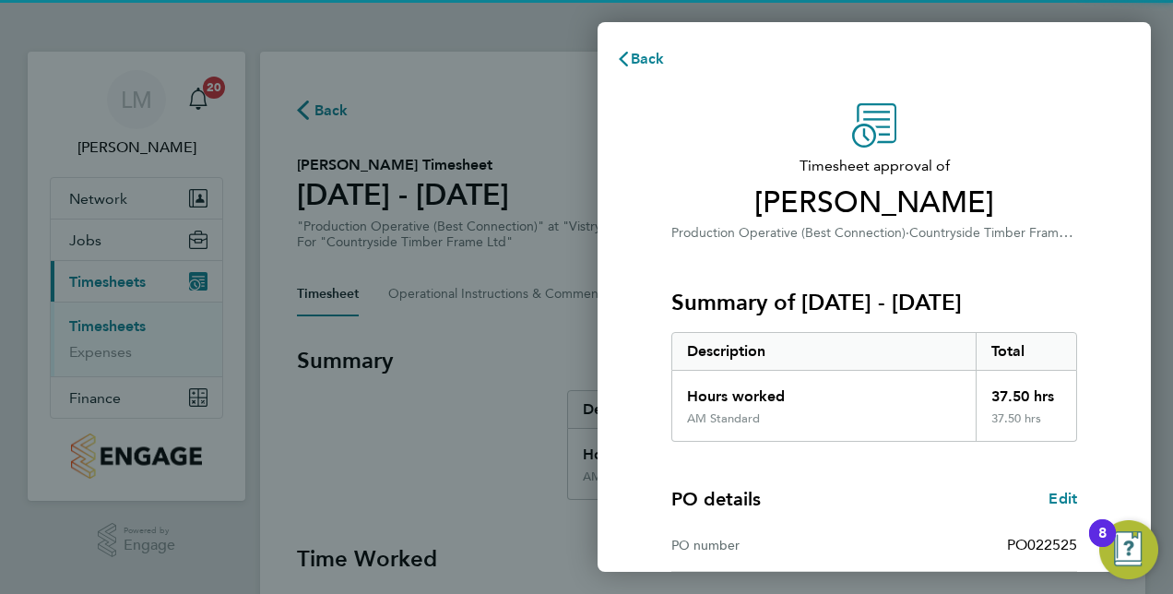
scroll to position [288, 0]
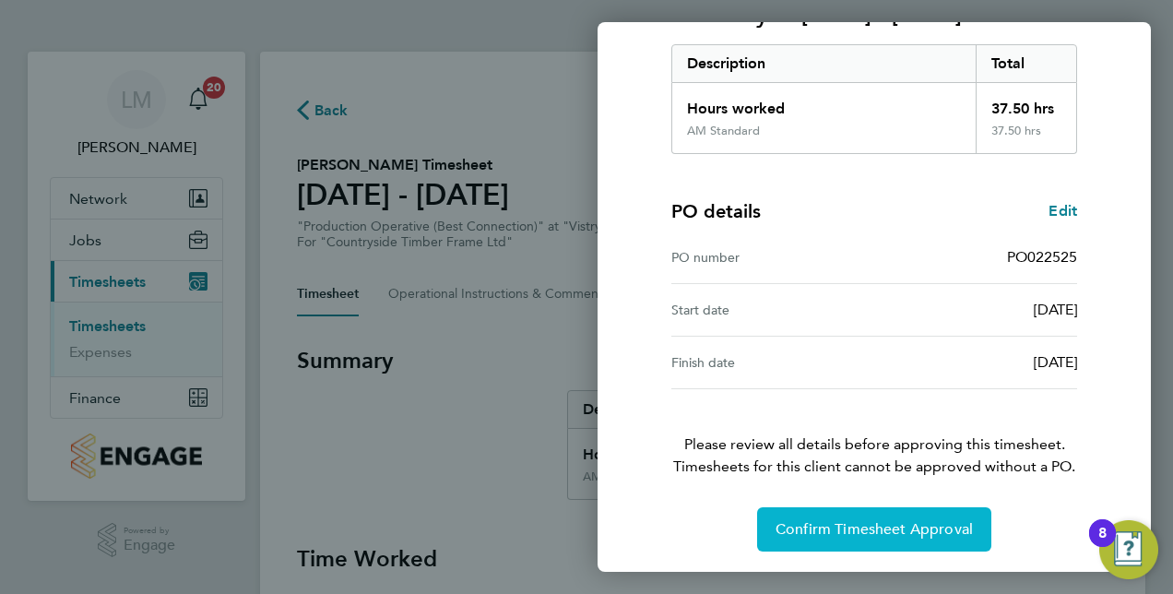
click at [837, 536] on button "Confirm Timesheet Approval" at bounding box center [874, 529] width 234 height 44
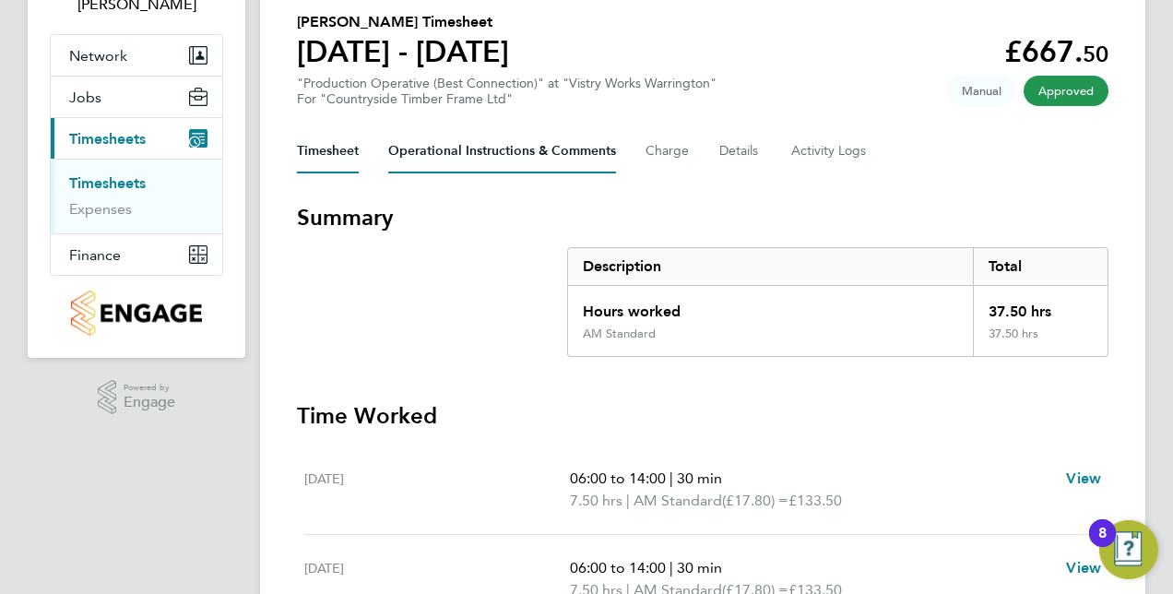
scroll to position [145, 0]
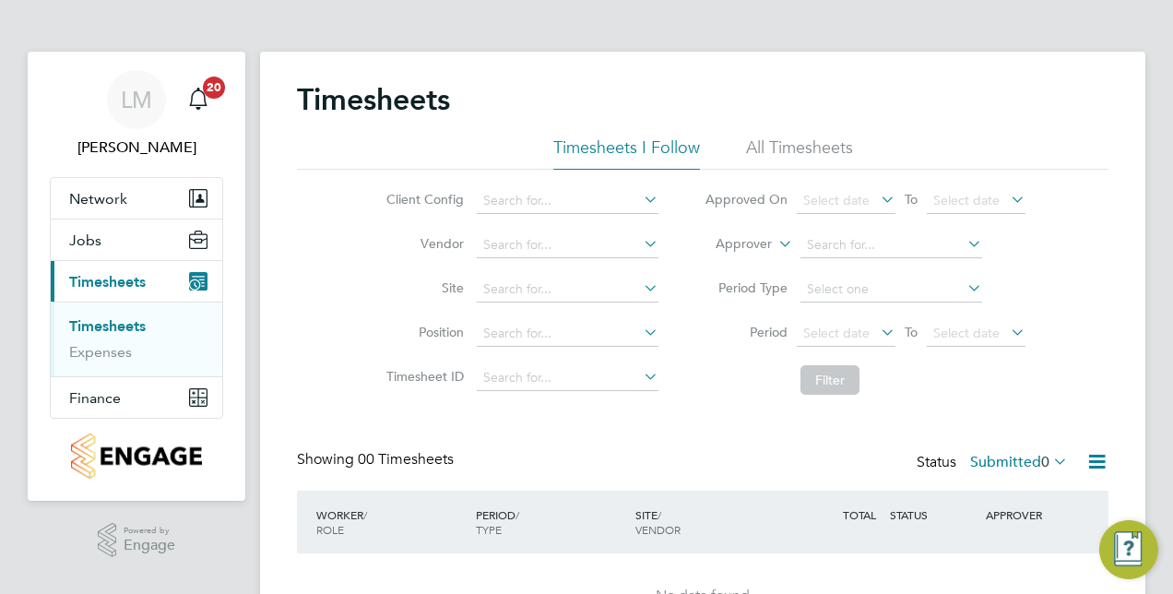
scroll to position [111, 0]
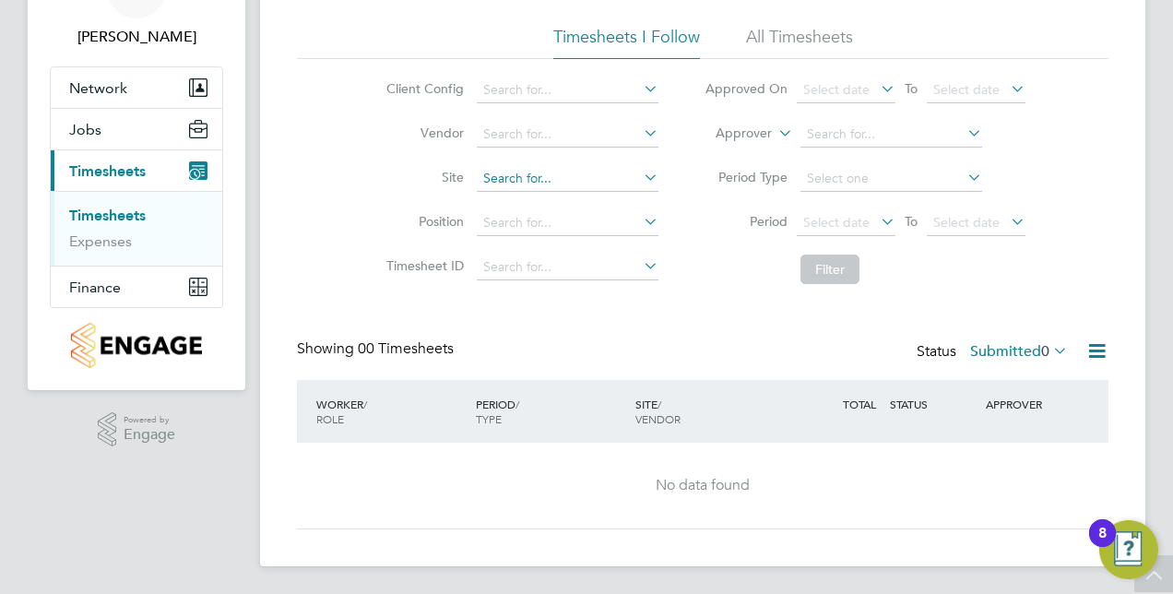
click at [513, 180] on input at bounding box center [568, 179] width 182 height 26
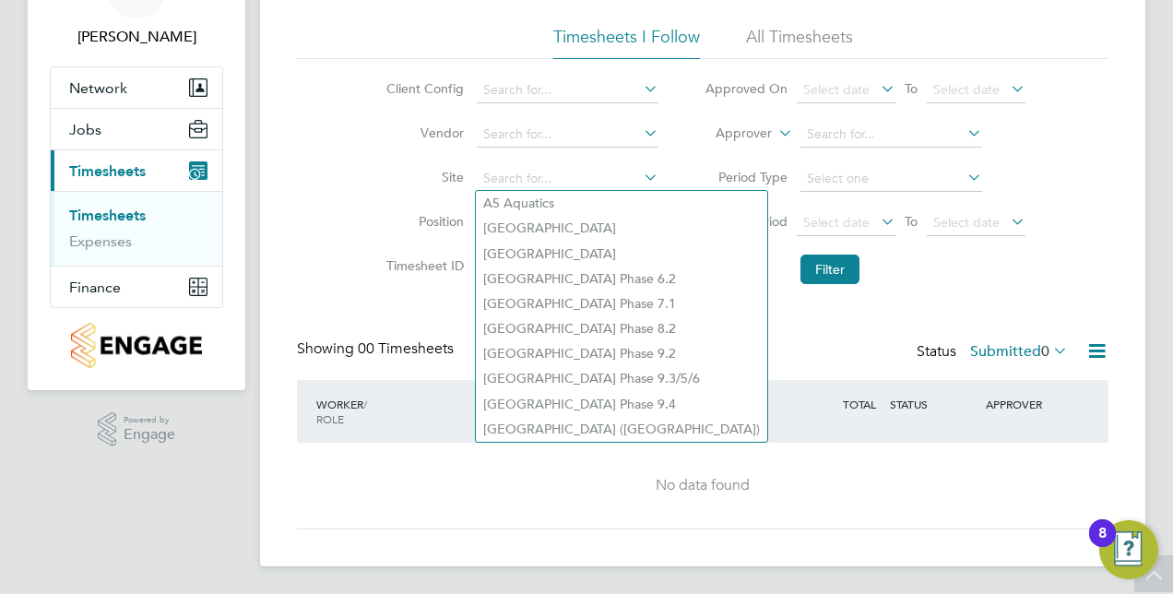
click at [339, 141] on div "Client Config Vendor Site Position Timesheet ID Approved On Select date To Sele…" at bounding box center [703, 176] width 812 height 234
